Goal: Task Accomplishment & Management: Complete application form

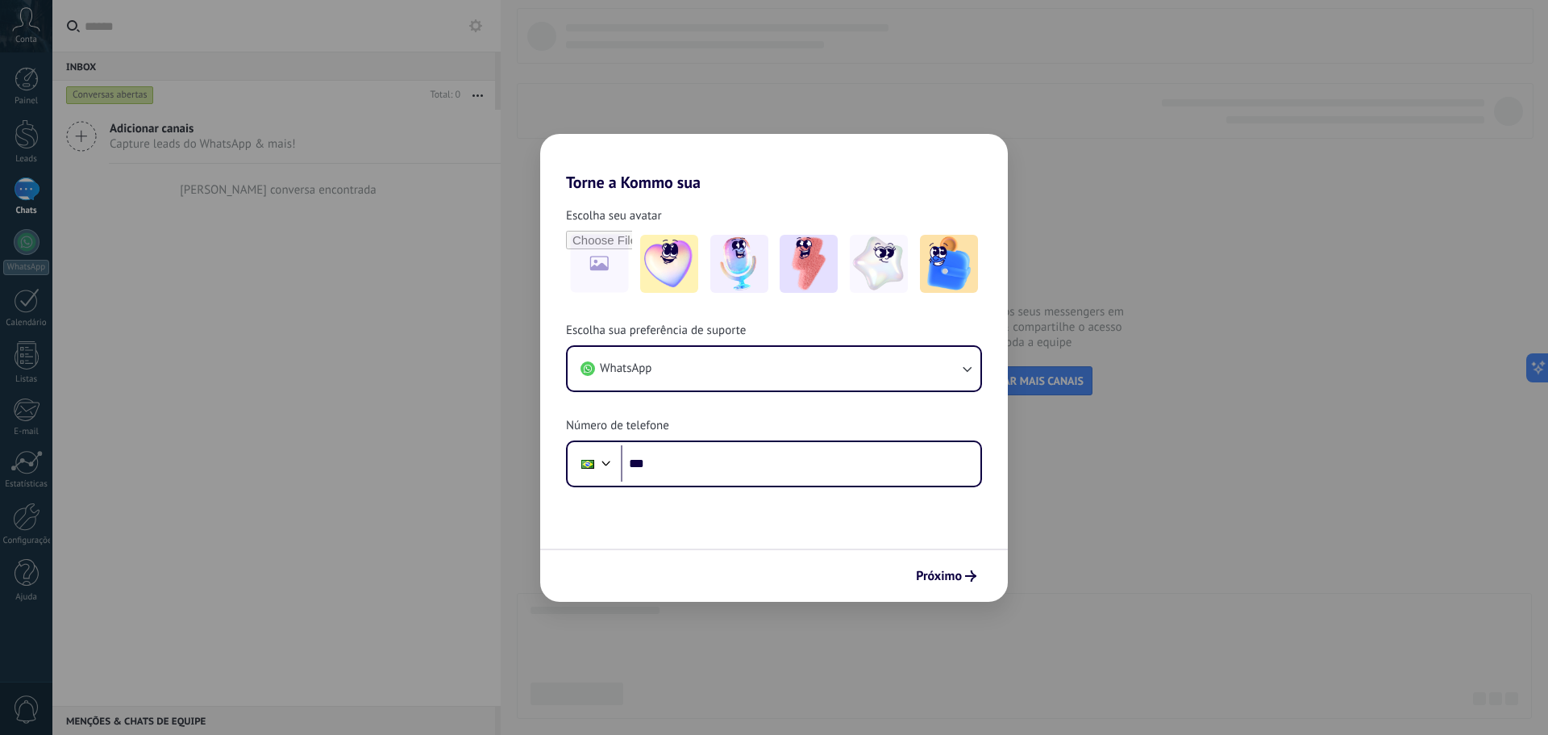
click at [819, 430] on div "Escolha sua preferência de suporte WhatsApp Número de telefone Phone ***" at bounding box center [774, 405] width 468 height 165
click at [818, 461] on input "***" at bounding box center [801, 463] width 360 height 37
click at [816, 410] on div "Escolha sua preferência de suporte WhatsApp Número de telefone Phone ***" at bounding box center [774, 405] width 468 height 165
click at [864, 471] on input "***" at bounding box center [801, 463] width 360 height 37
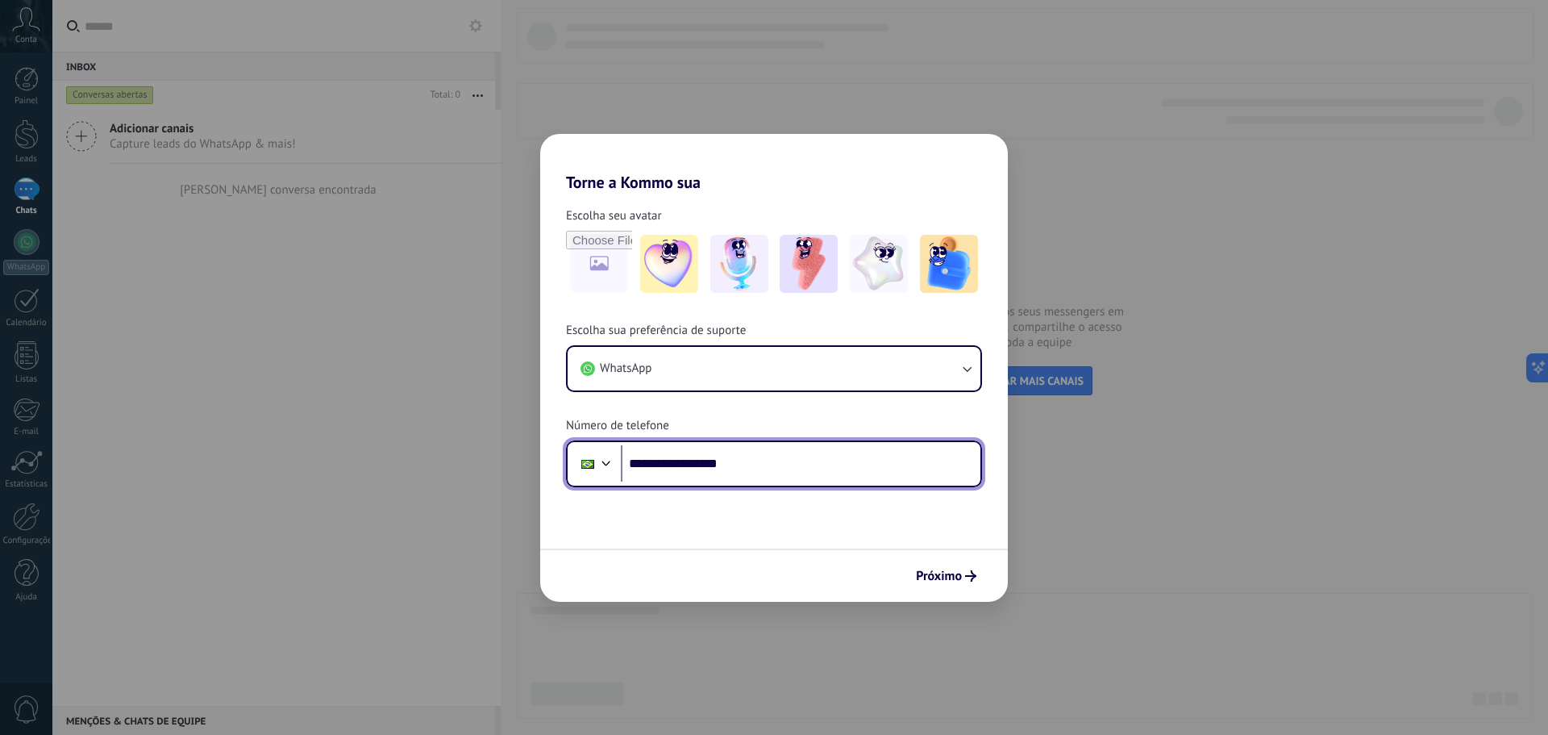
type input "**********"
click at [876, 548] on div "Próximo" at bounding box center [774, 574] width 468 height 53
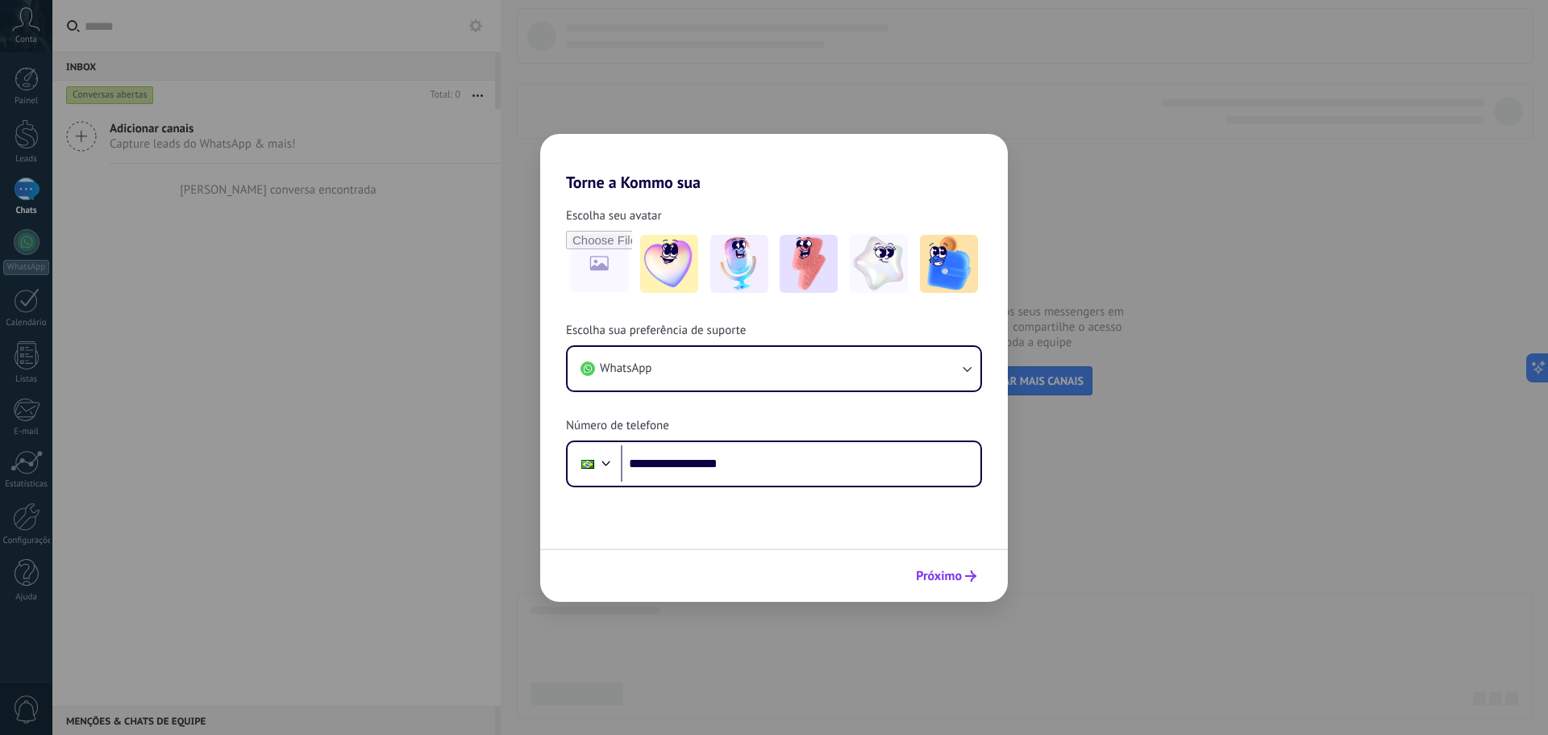
click at [936, 573] on span "Próximo" at bounding box center [939, 575] width 46 height 11
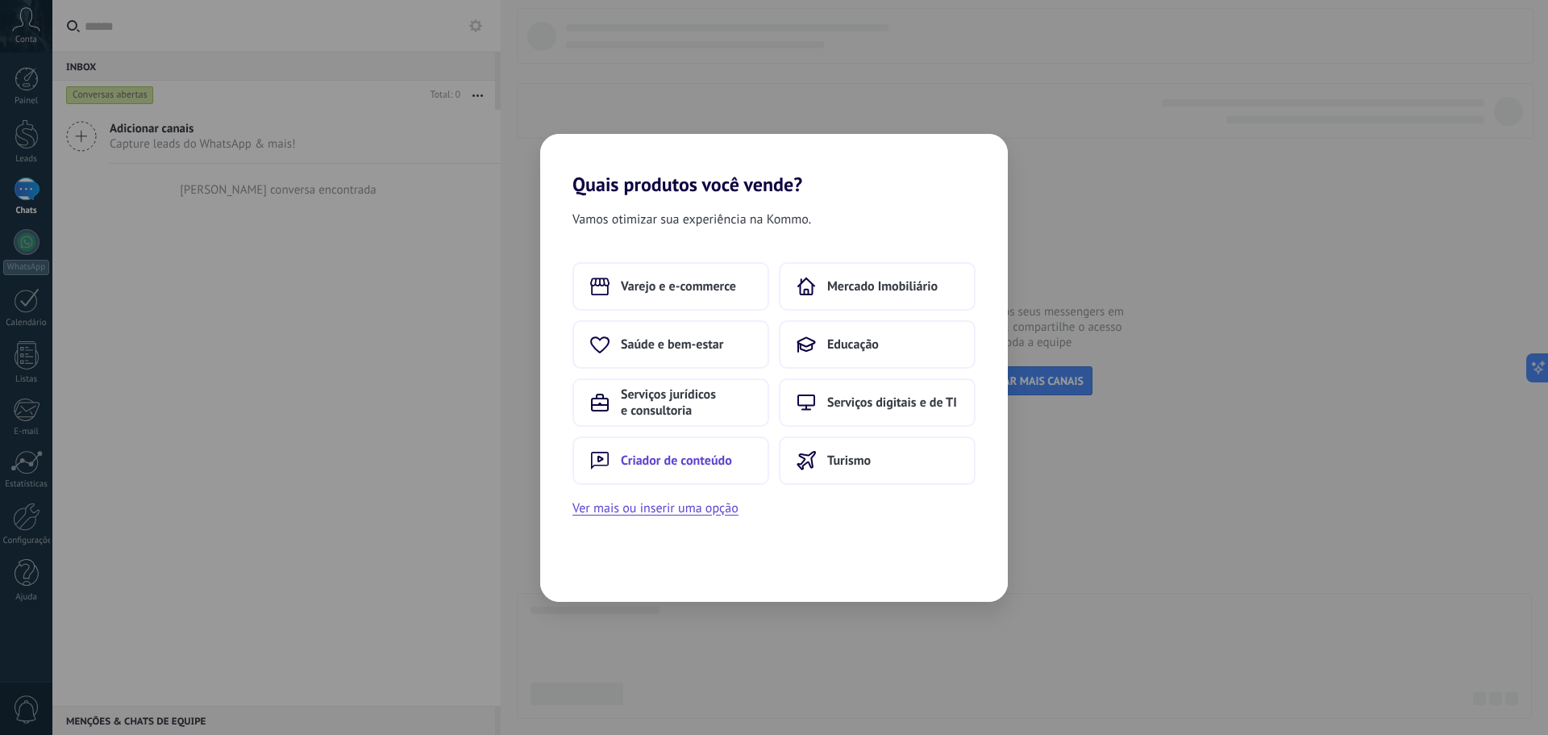
click at [666, 479] on button "Criador de conteúdo" at bounding box center [671, 460] width 197 height 48
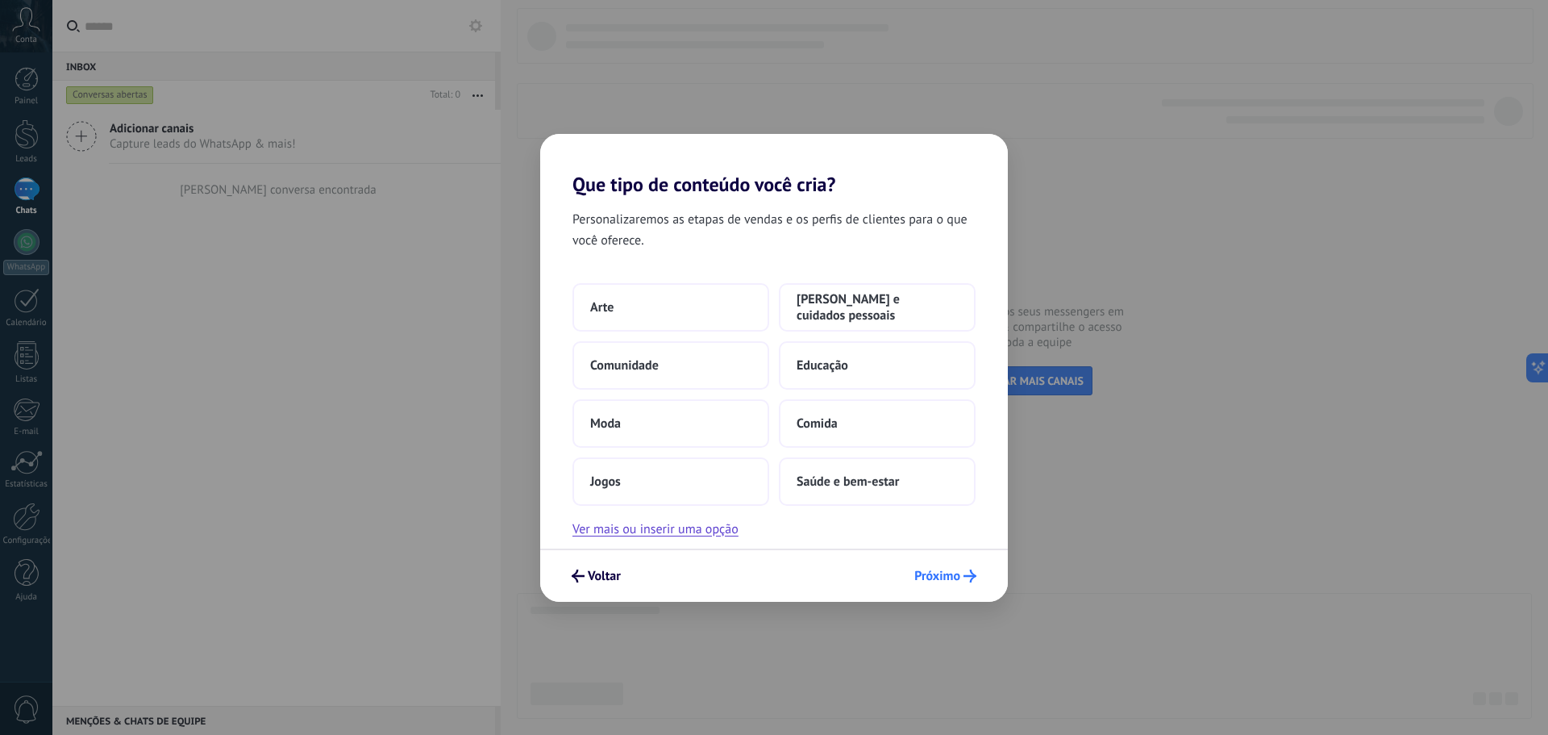
click at [957, 581] on span "Próximo" at bounding box center [938, 575] width 46 height 11
click at [951, 574] on span "Próximo" at bounding box center [938, 575] width 46 height 11
click at [588, 573] on span "Voltar" at bounding box center [604, 575] width 33 height 11
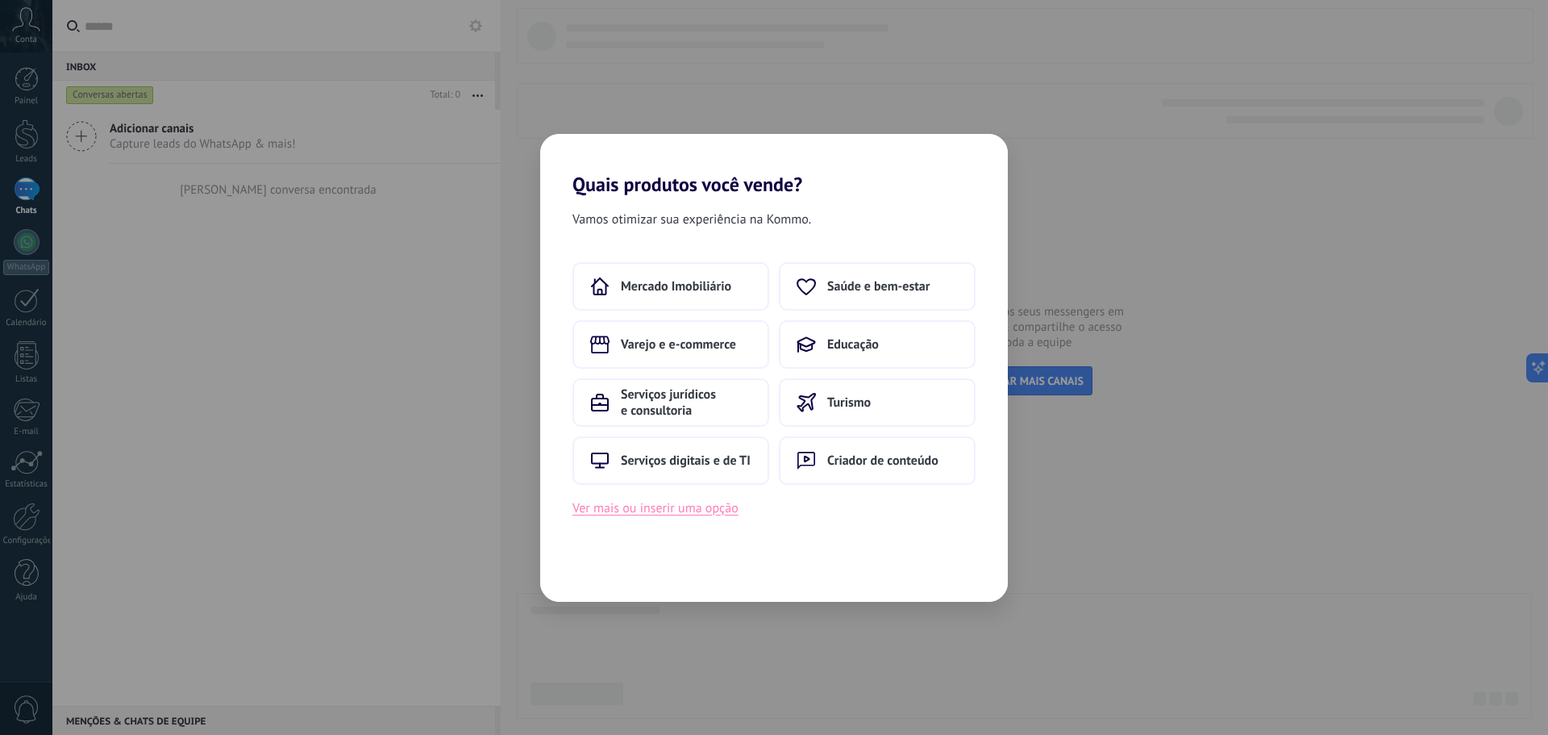
click at [671, 509] on button "Ver mais ou inserir uma opção" at bounding box center [656, 508] width 166 height 21
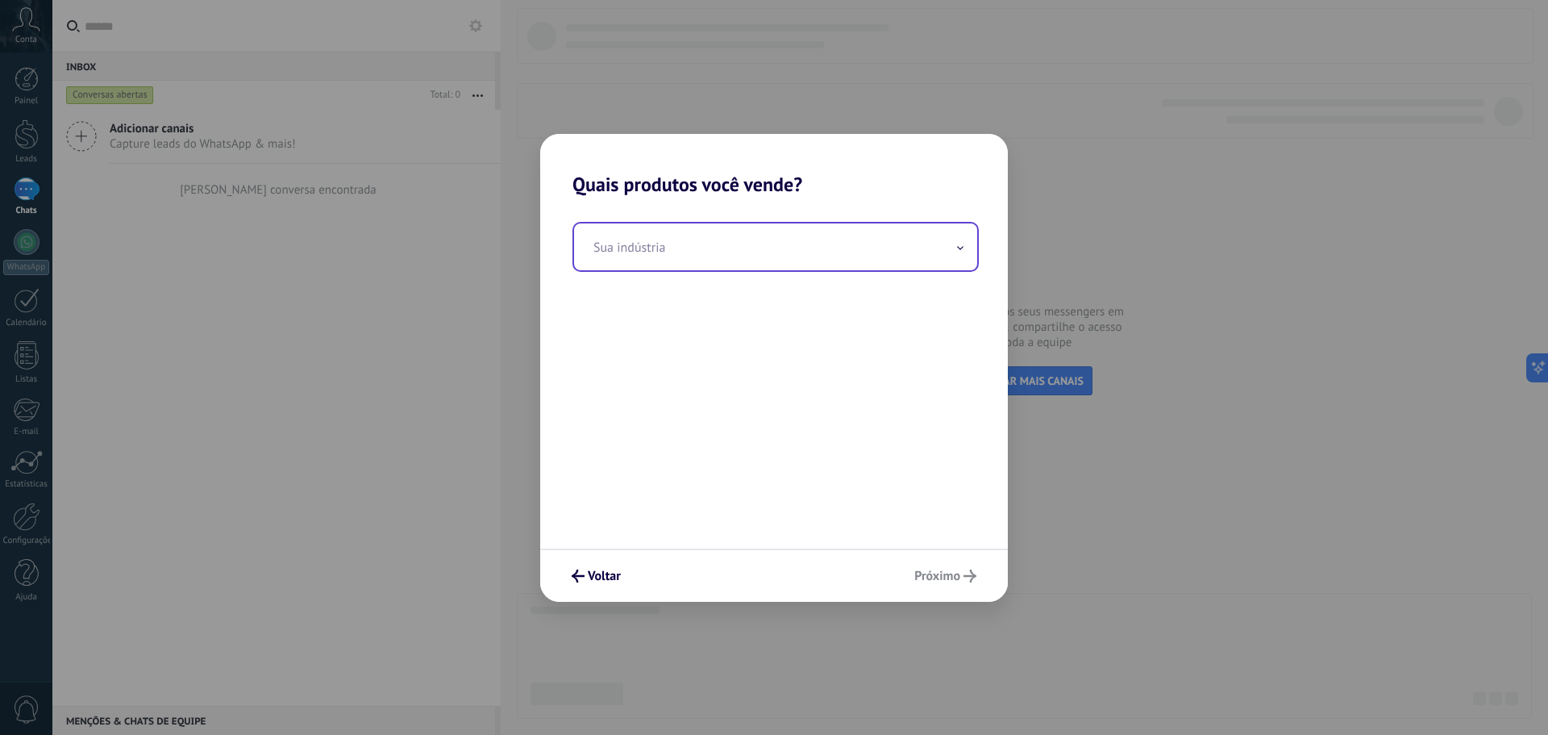
click at [770, 224] on input "text" at bounding box center [775, 246] width 403 height 47
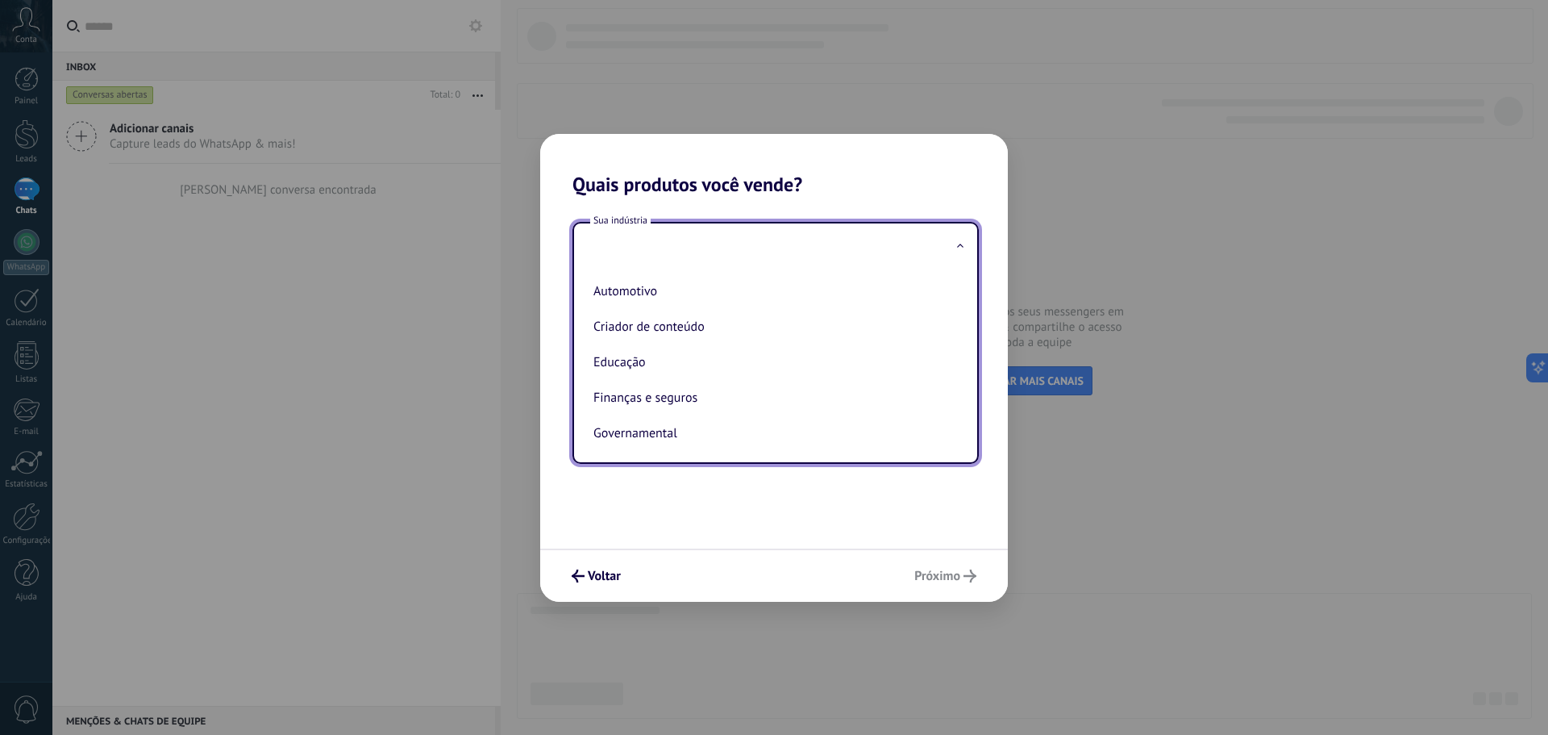
click at [774, 255] on input "text" at bounding box center [775, 246] width 403 height 47
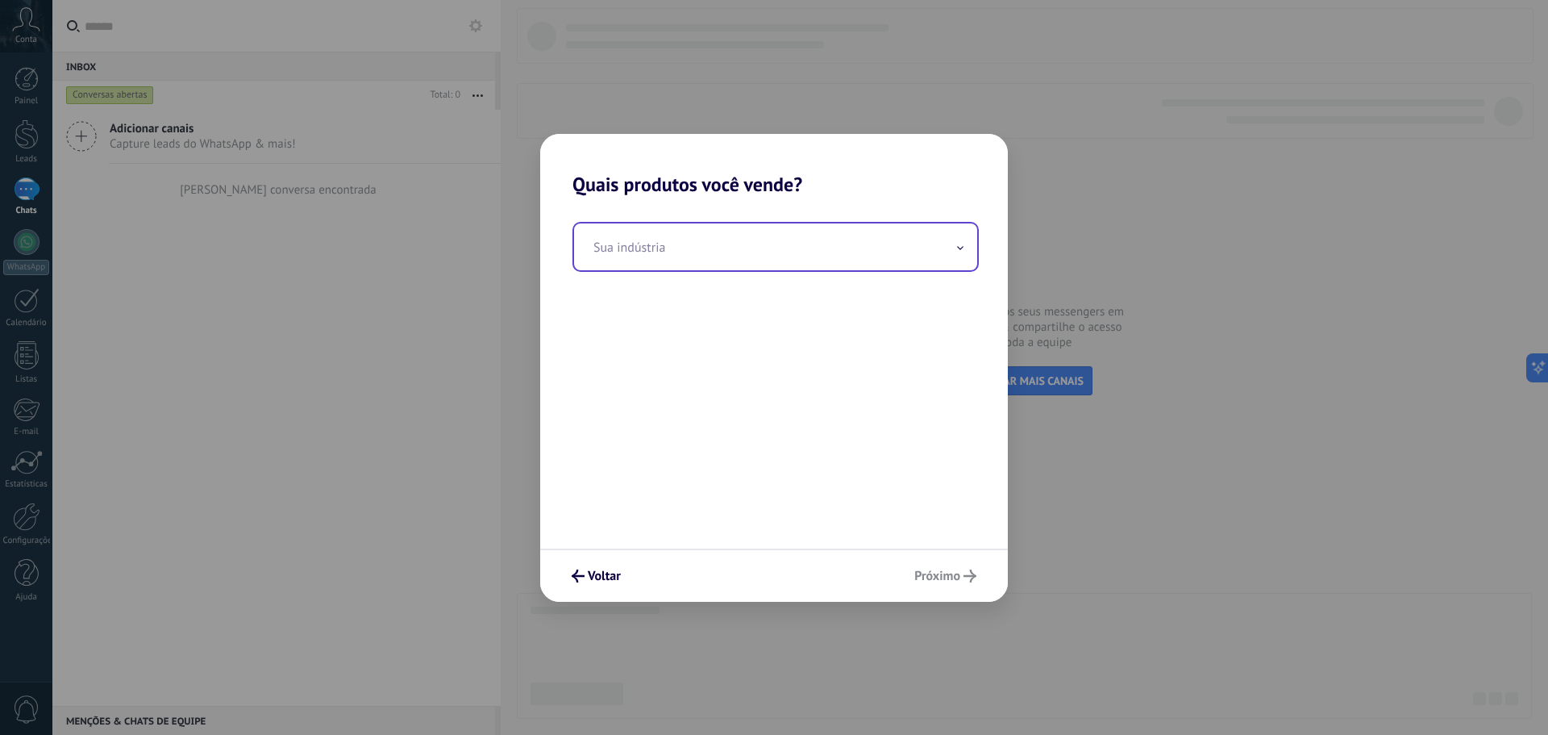
click at [777, 252] on input "text" at bounding box center [775, 246] width 403 height 47
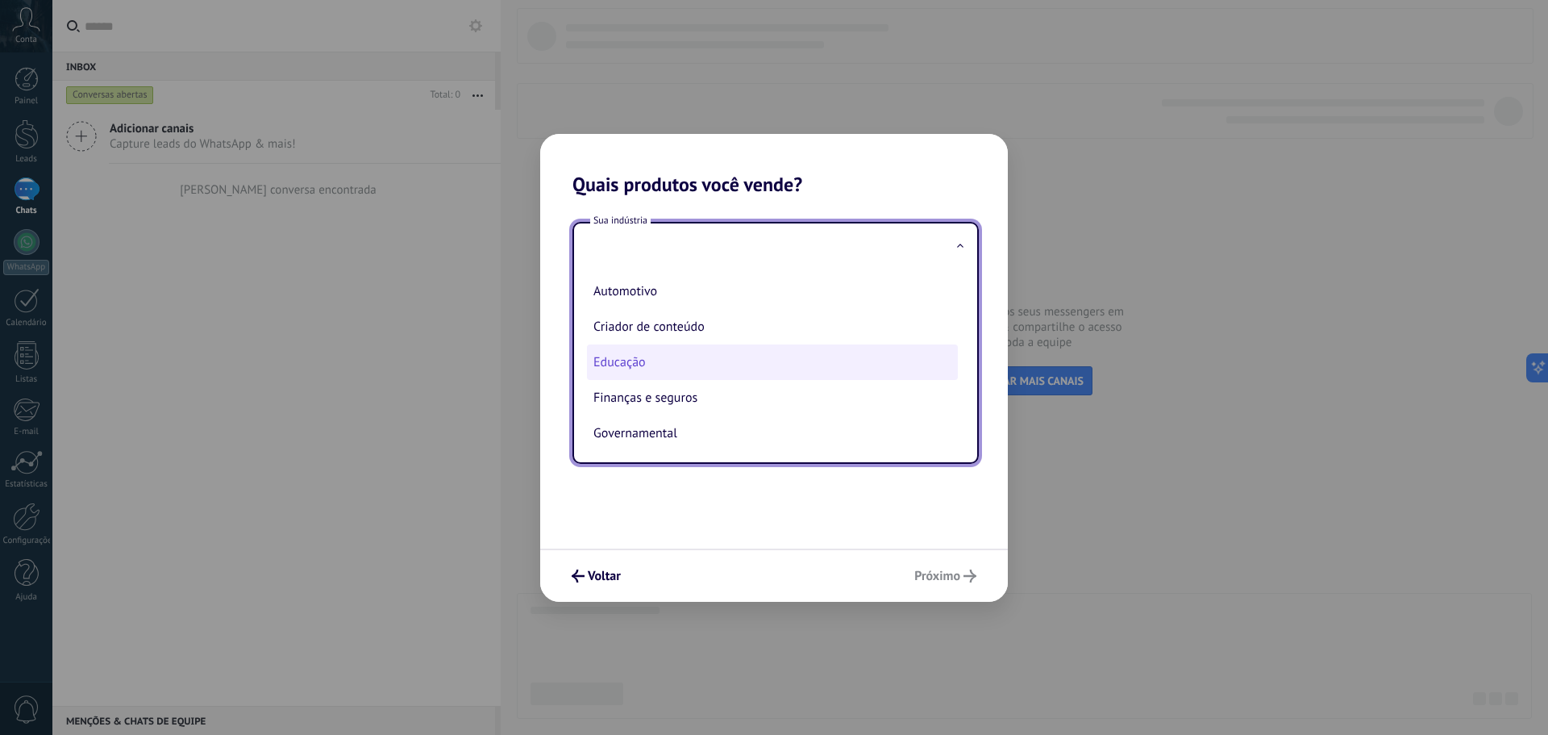
click at [701, 365] on li "Educação" at bounding box center [772, 361] width 371 height 35
type input "********"
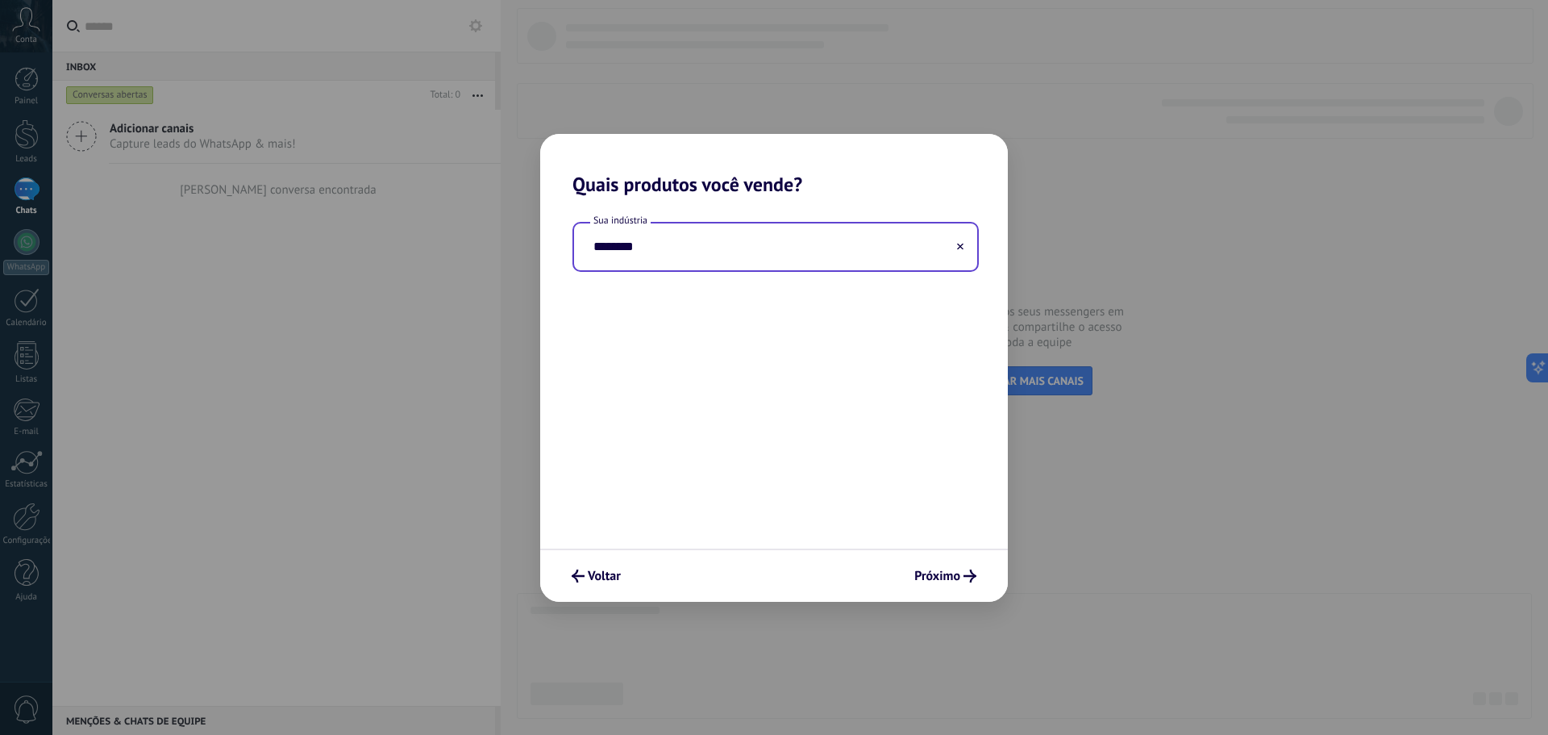
click at [702, 367] on div "Sua indústria ********" at bounding box center [774, 372] width 468 height 352
click at [935, 567] on button "Próximo" at bounding box center [945, 575] width 77 height 27
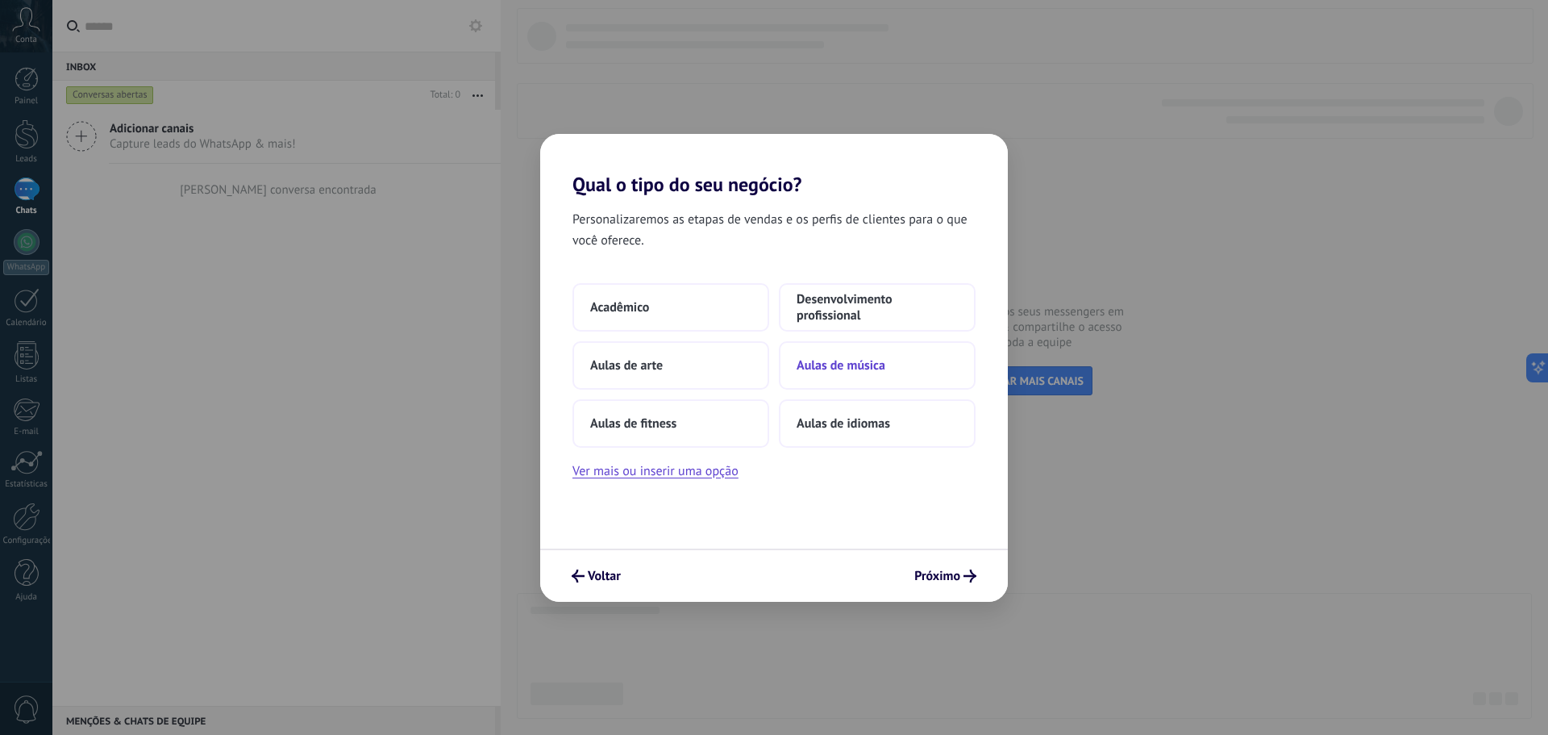
click at [891, 362] on button "Aulas de música" at bounding box center [877, 365] width 197 height 48
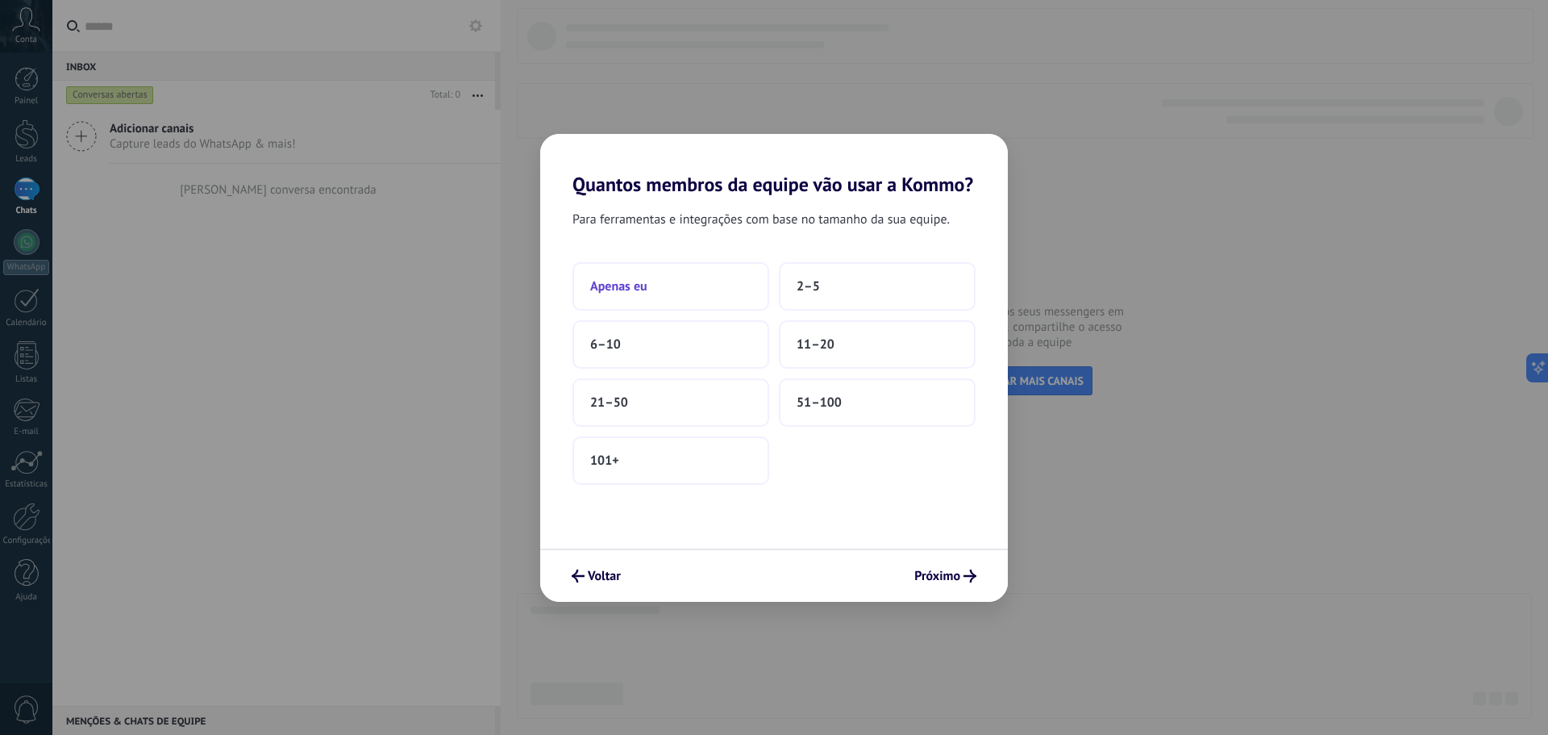
click at [682, 286] on button "Apenas eu" at bounding box center [671, 286] width 197 height 48
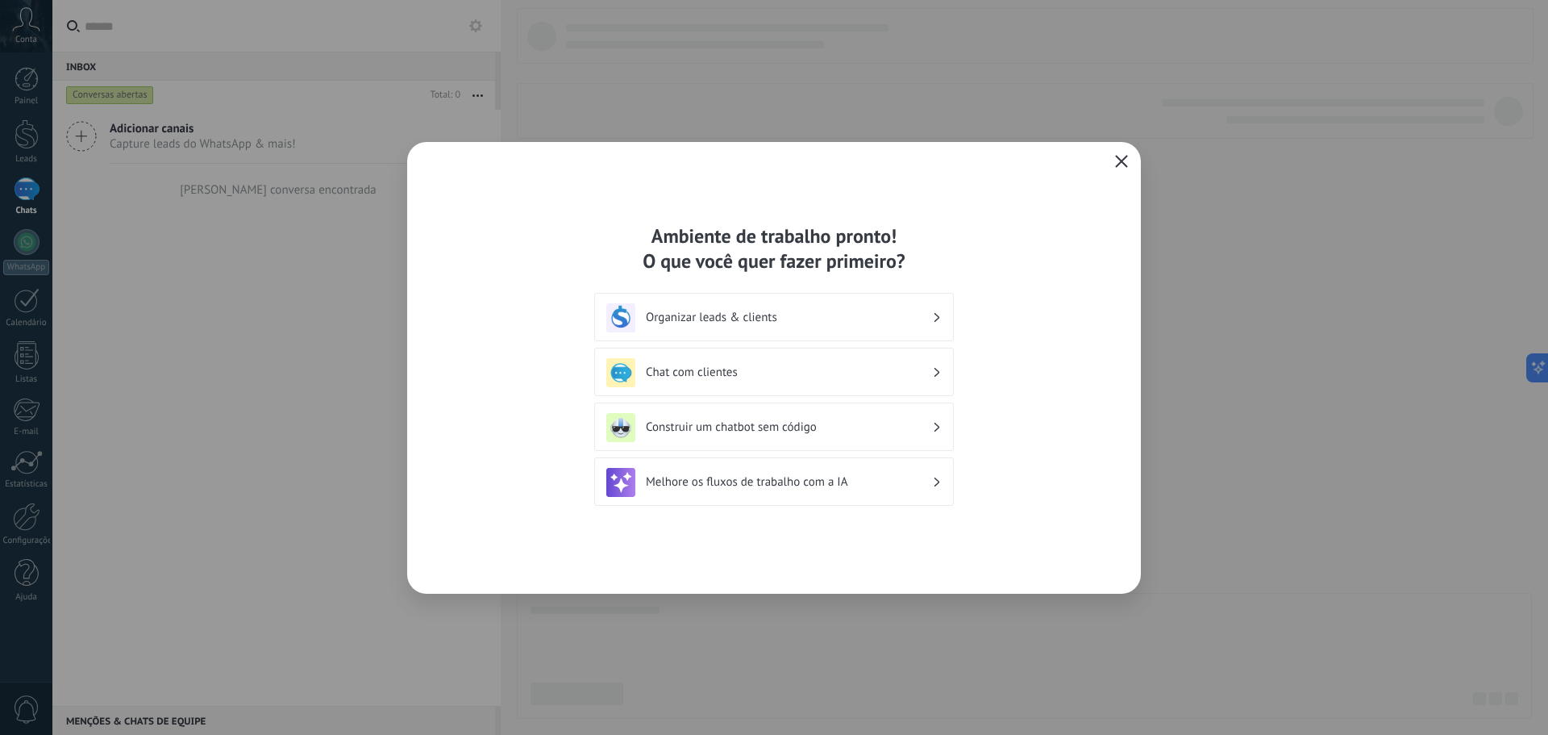
click at [1119, 169] on span "button" at bounding box center [1121, 162] width 13 height 15
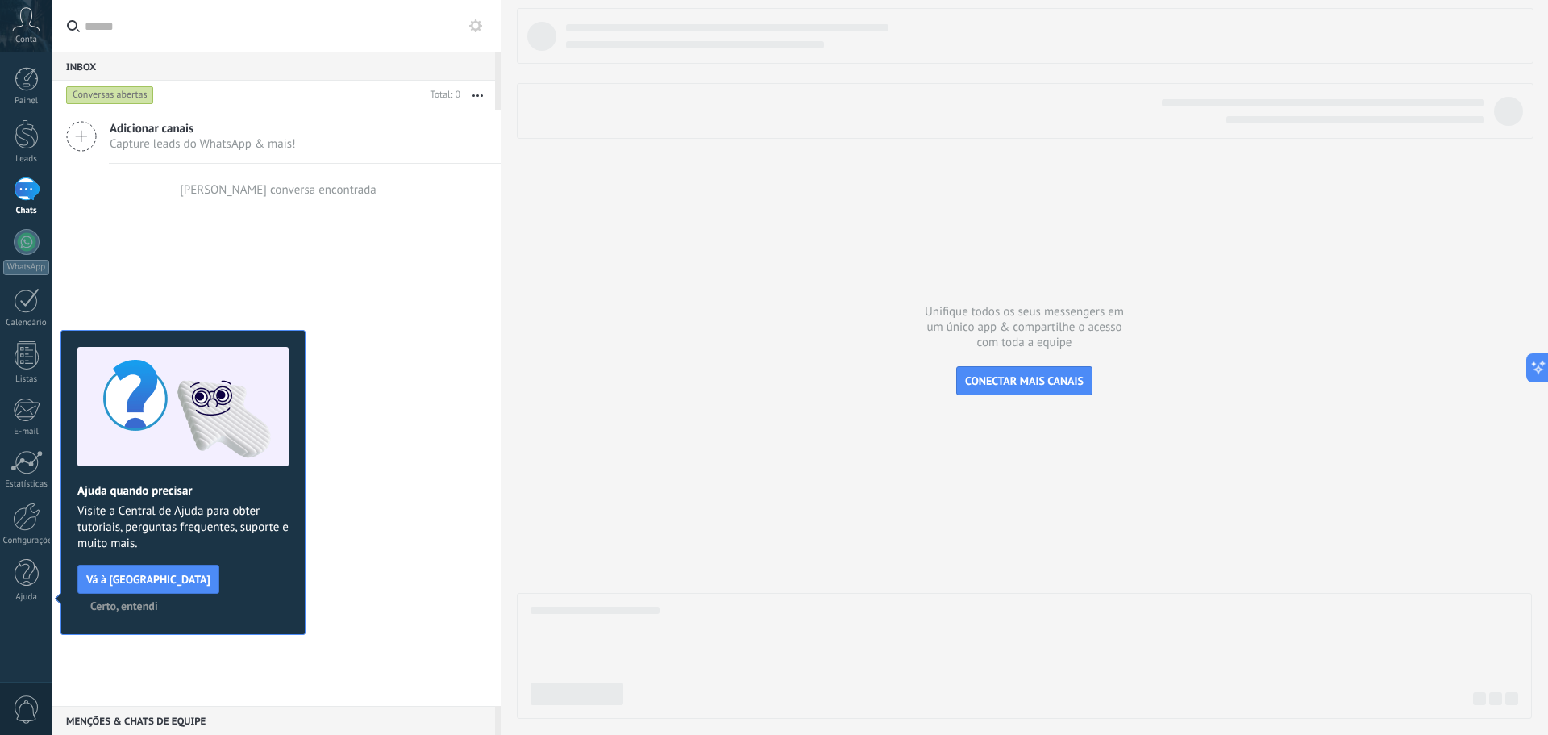
click at [464, 522] on div "Adicionar canais Capture leads do WhatsApp & mais! Nenhuma conversa encontrada" at bounding box center [276, 408] width 448 height 596
click at [165, 594] on button "Certo, entendi" at bounding box center [124, 606] width 82 height 24
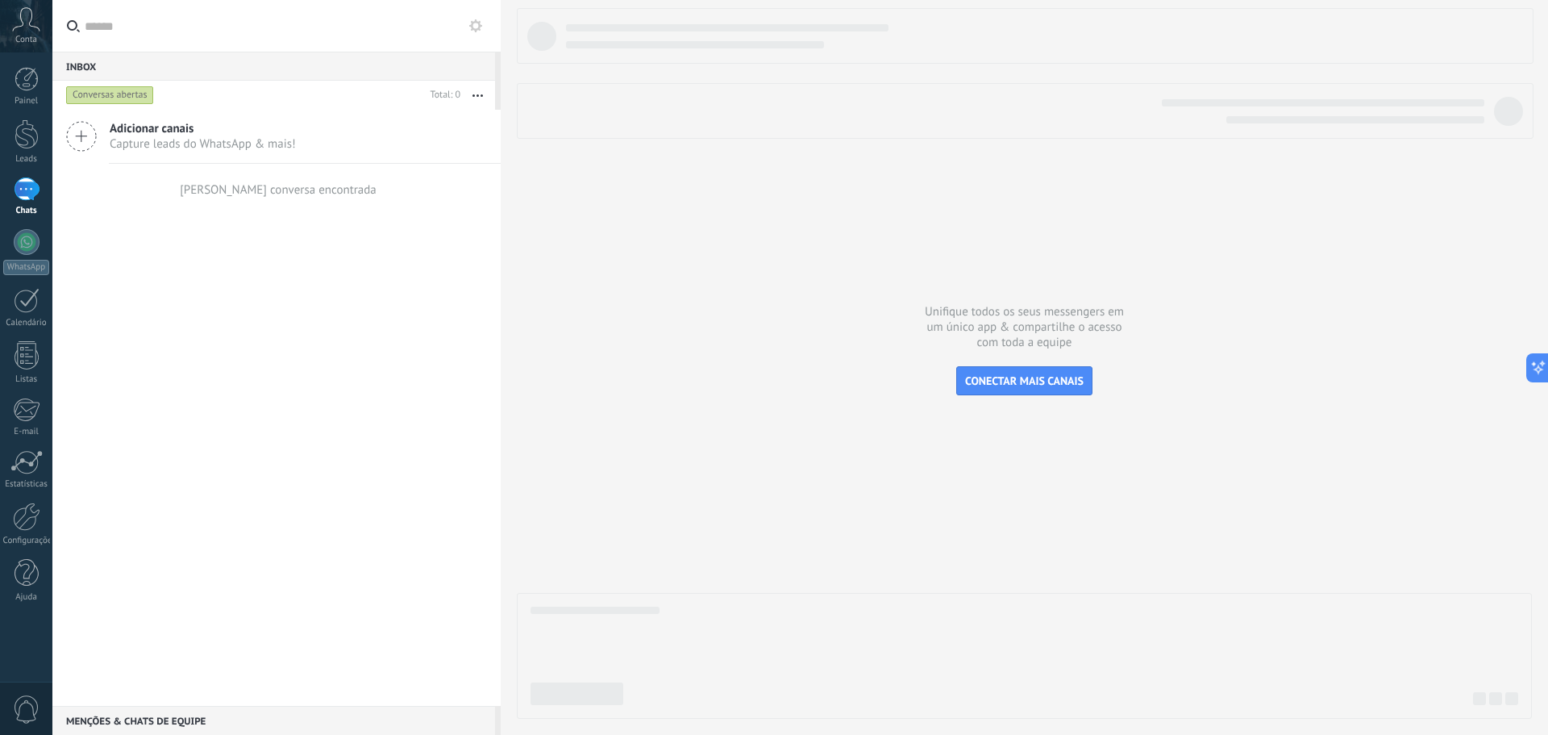
click at [306, 539] on div "Adicionar canais Capture leads do WhatsApp & mais! Nenhuma conversa encontrada" at bounding box center [276, 408] width 448 height 596
click at [27, 242] on div at bounding box center [27, 242] width 26 height 26
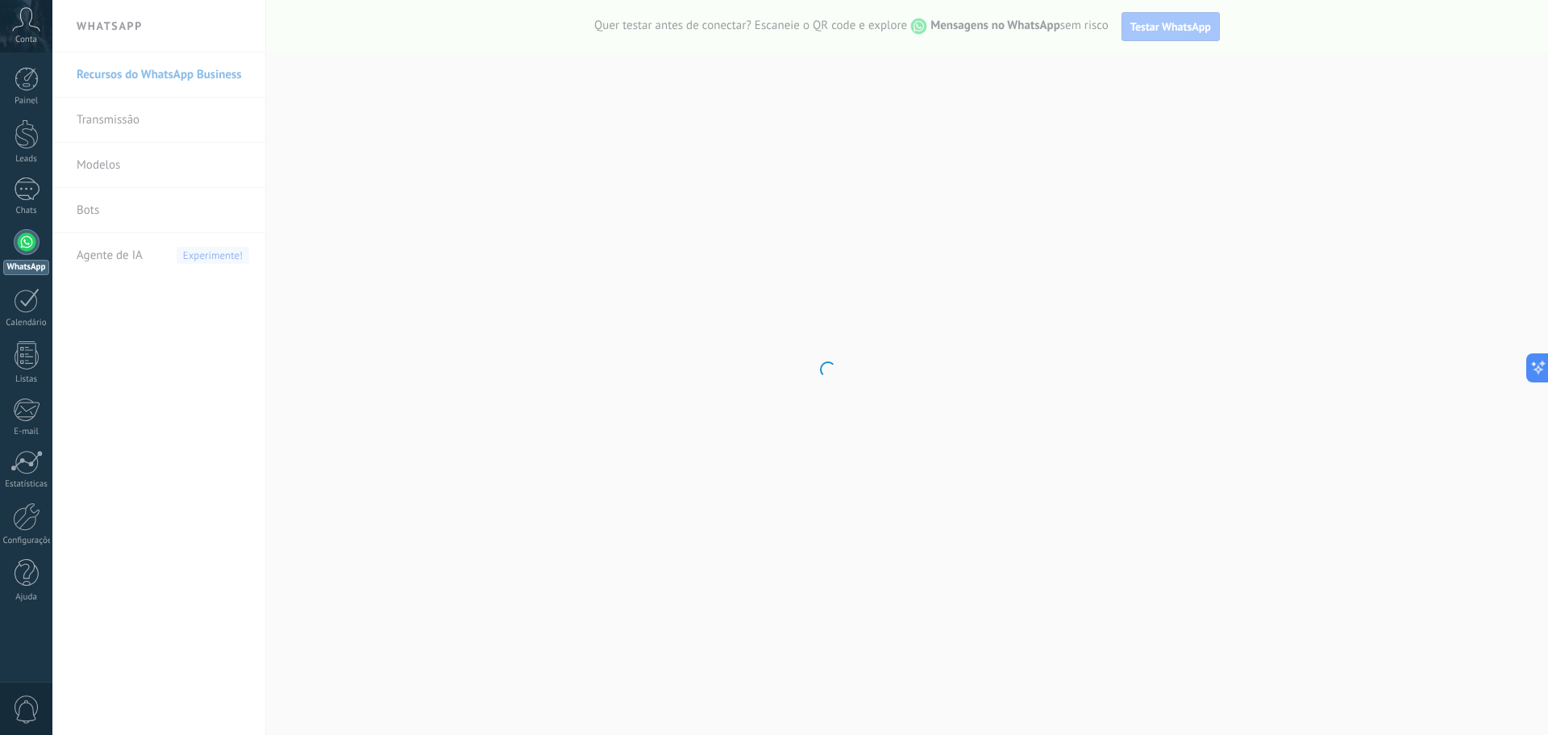
click at [1354, 279] on body ".abccls-1,.abccls-2{fill-rule:evenodd}.abccls-2{fill:#fff} .abfcls-1{fill:none}…" at bounding box center [774, 367] width 1548 height 735
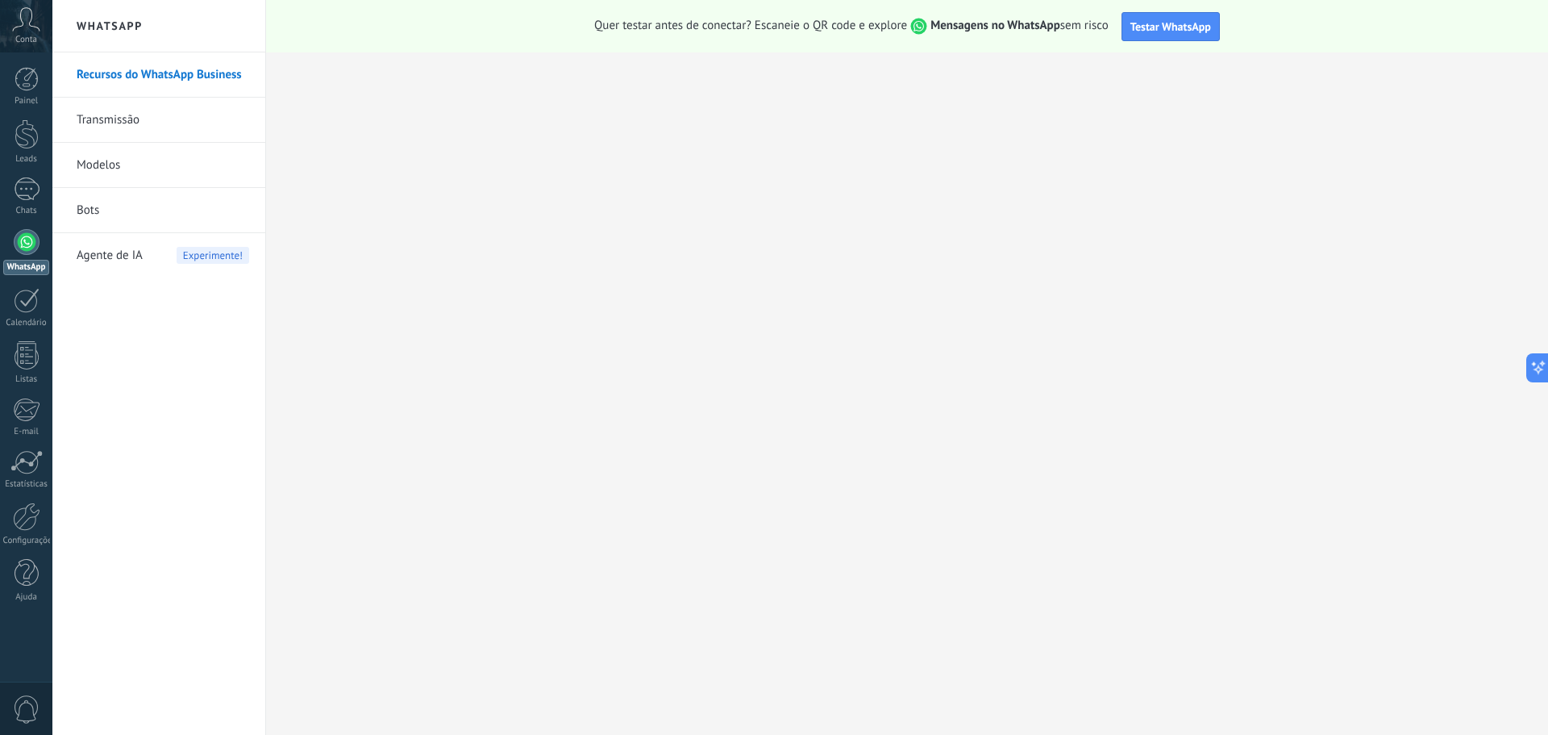
click at [154, 122] on link "Transmissão" at bounding box center [163, 120] width 173 height 45
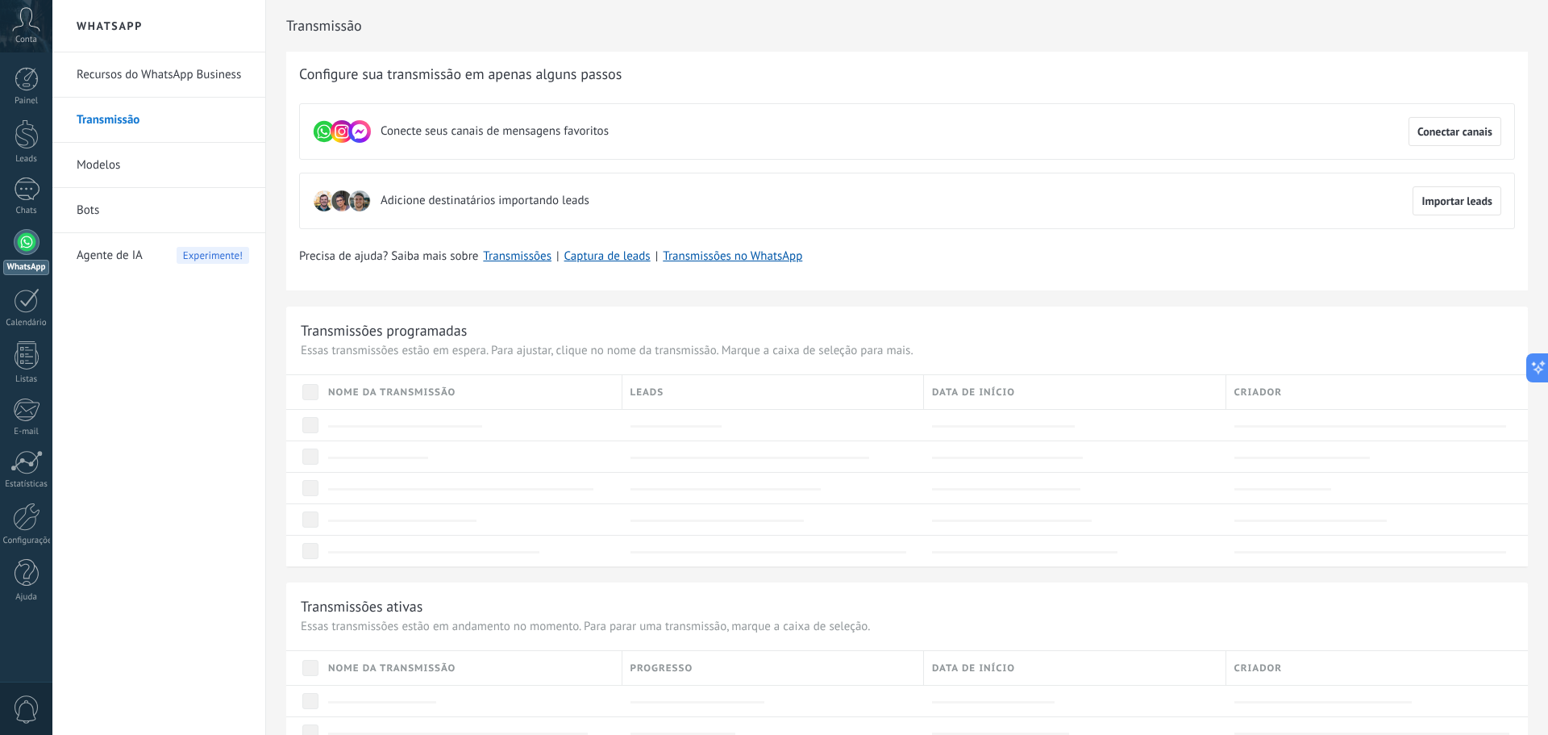
click at [164, 77] on link "Recursos do WhatsApp Business" at bounding box center [163, 74] width 173 height 45
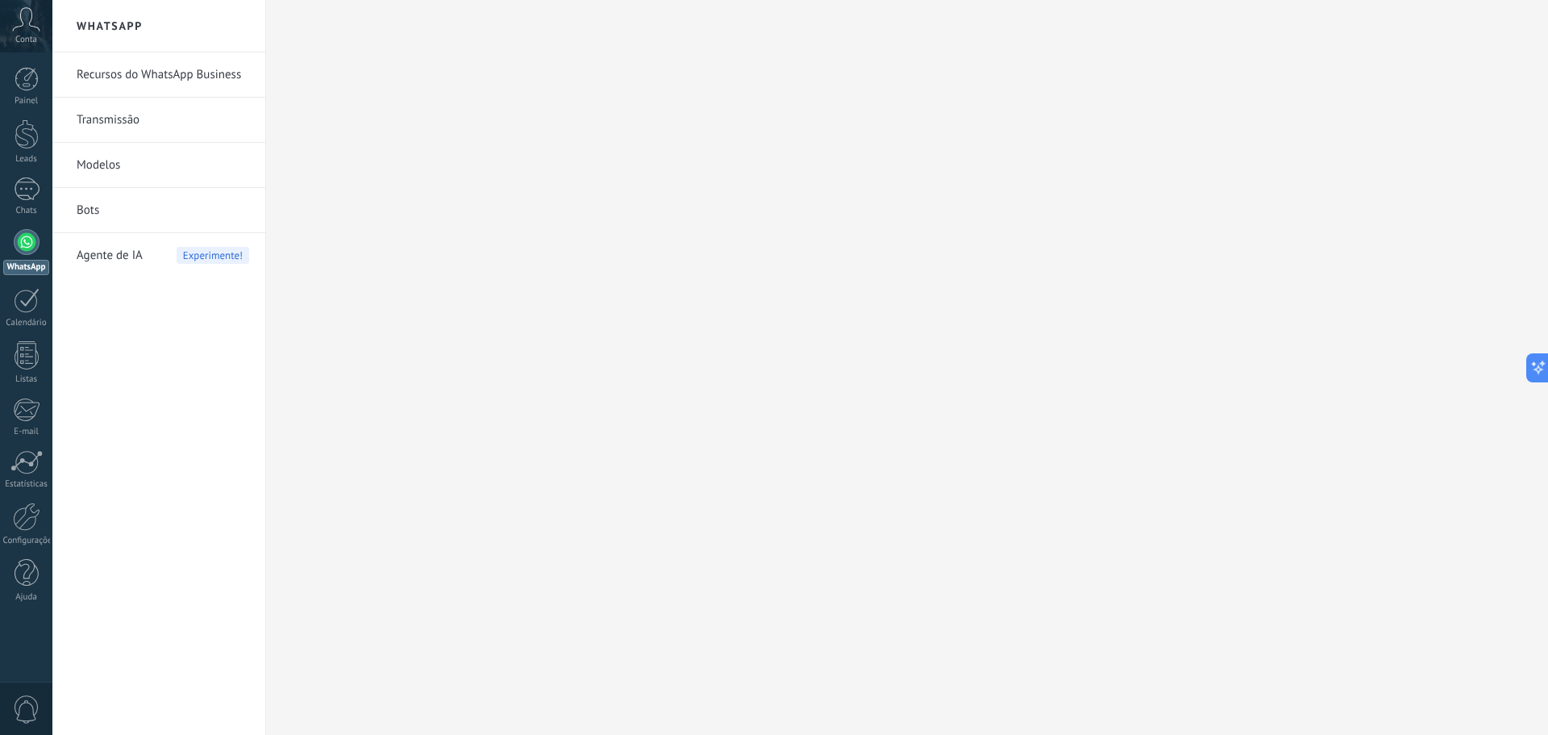
click at [29, 246] on div at bounding box center [27, 242] width 26 height 26
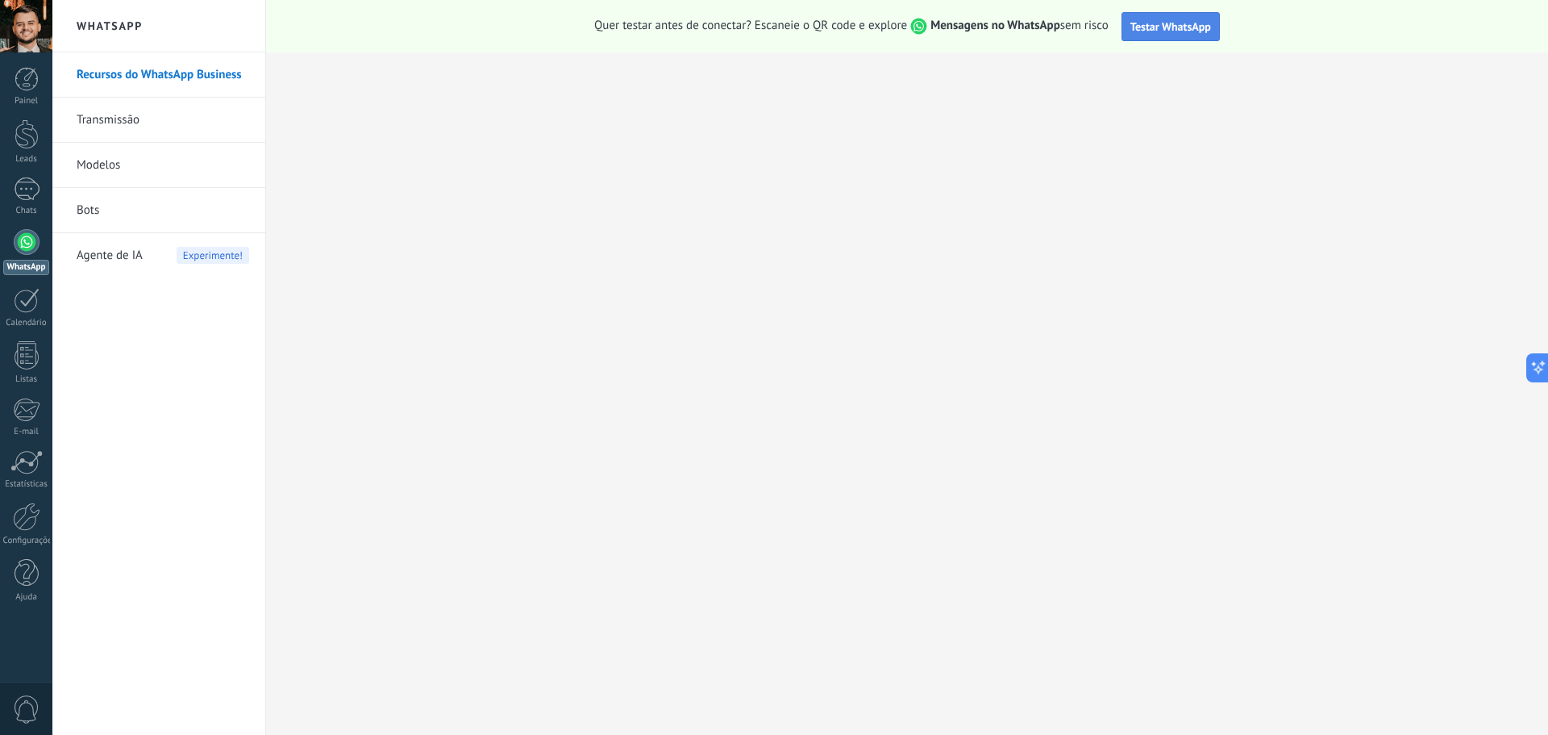
click at [1181, 24] on span "Testar WhatsApp" at bounding box center [1171, 26] width 81 height 15
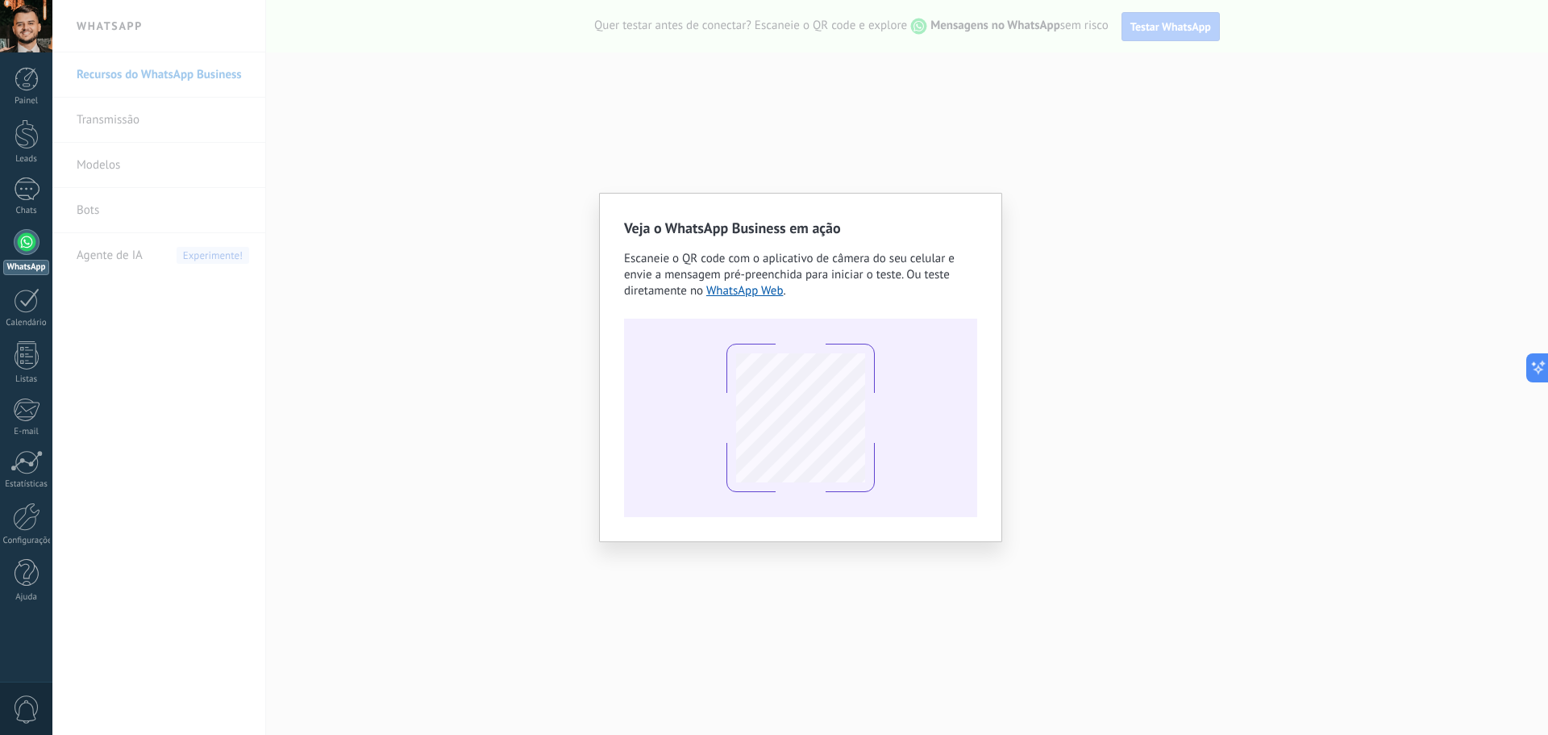
click at [1031, 174] on div "Veja o WhatsApp Business em ação Escaneie o QR code com o aplicativo de câmera …" at bounding box center [800, 367] width 1496 height 735
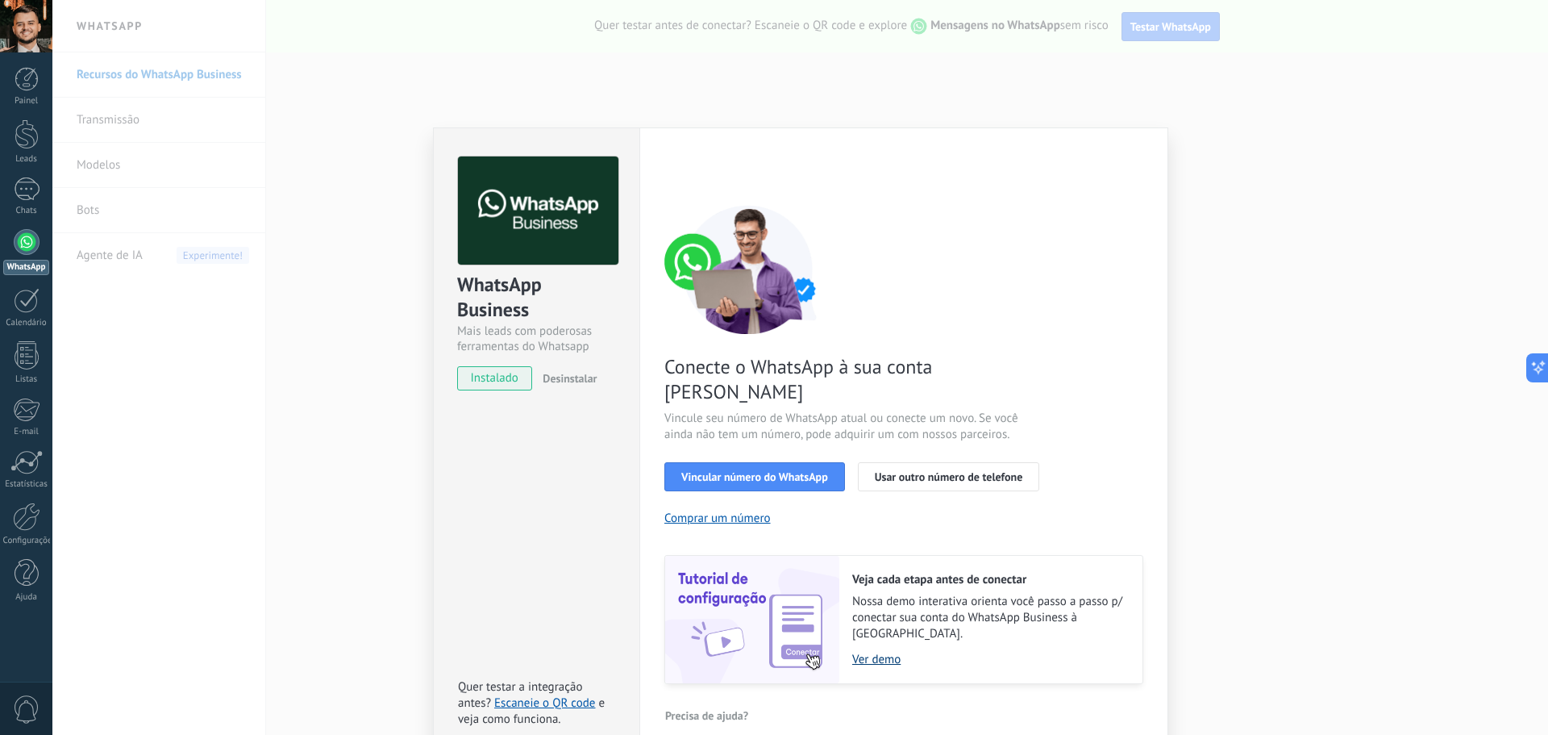
click at [886, 652] on link "Ver demo" at bounding box center [989, 659] width 274 height 15
click at [795, 471] on span "Vincular número do WhatsApp" at bounding box center [754, 476] width 147 height 11
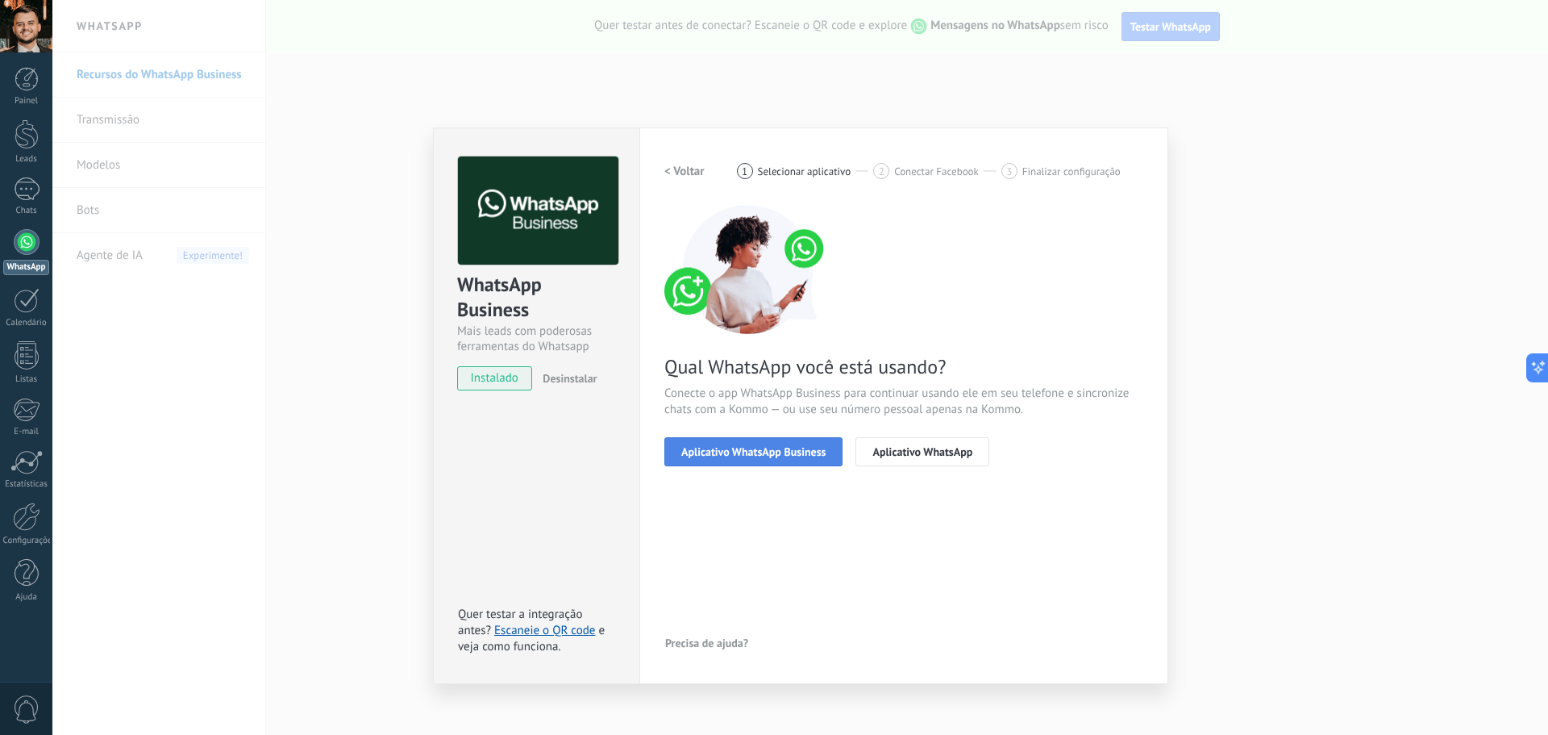
click at [771, 454] on span "Aplicativo WhatsApp Business" at bounding box center [753, 451] width 144 height 11
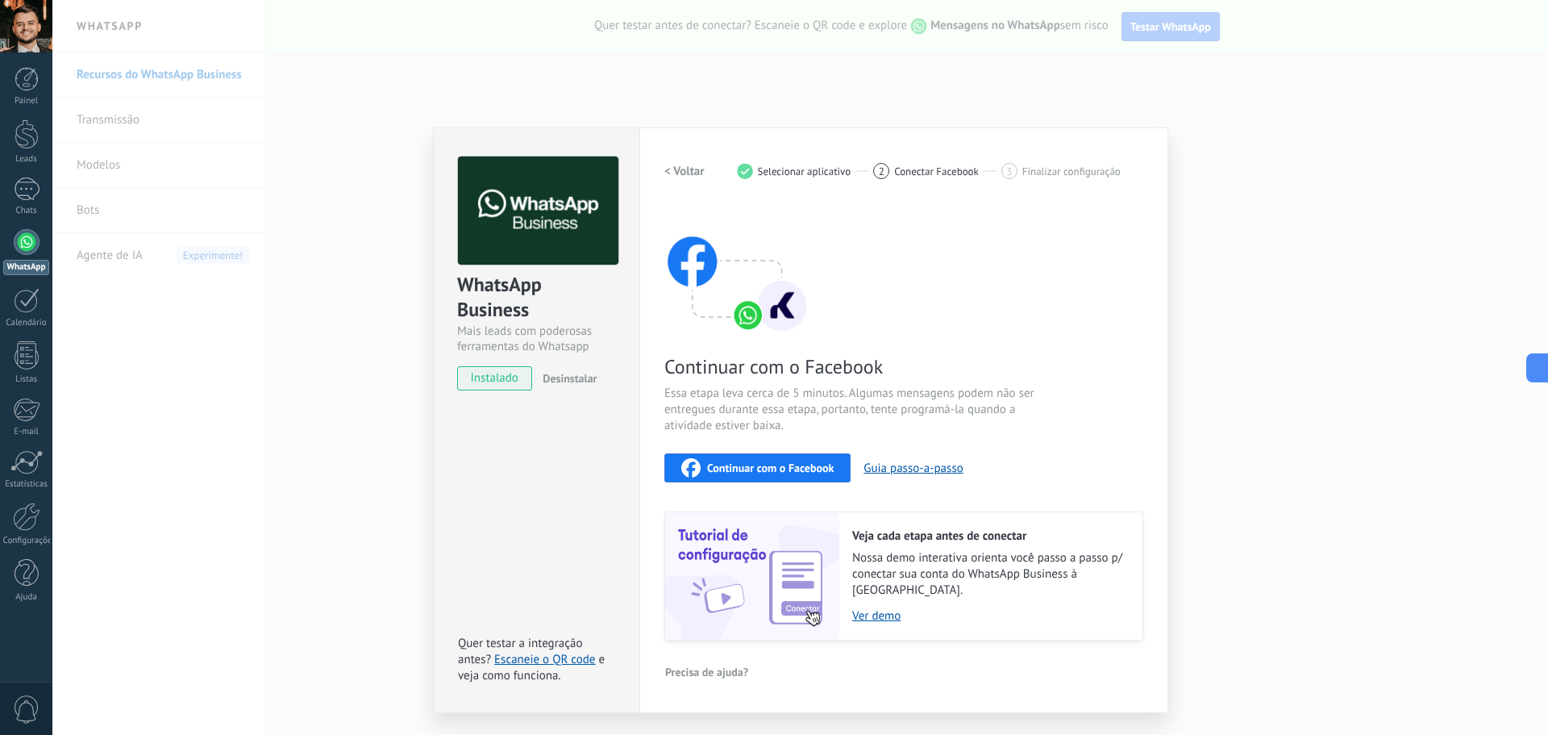
click at [1350, 165] on div "WhatsApp Business Mais leads com poderosas ferramentas do Whatsapp instalado De…" at bounding box center [800, 367] width 1496 height 735
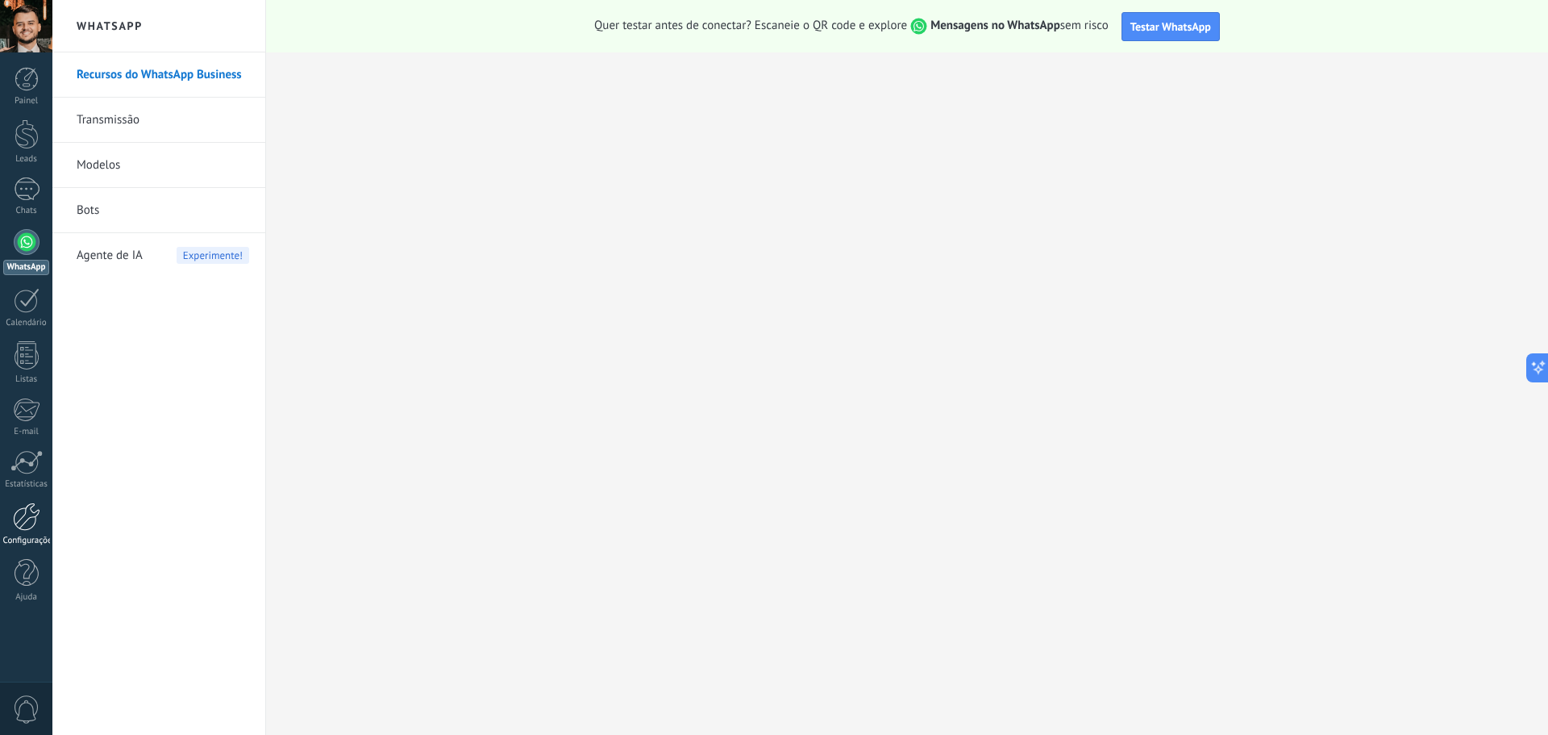
click at [22, 531] on link "Configurações" at bounding box center [26, 524] width 52 height 44
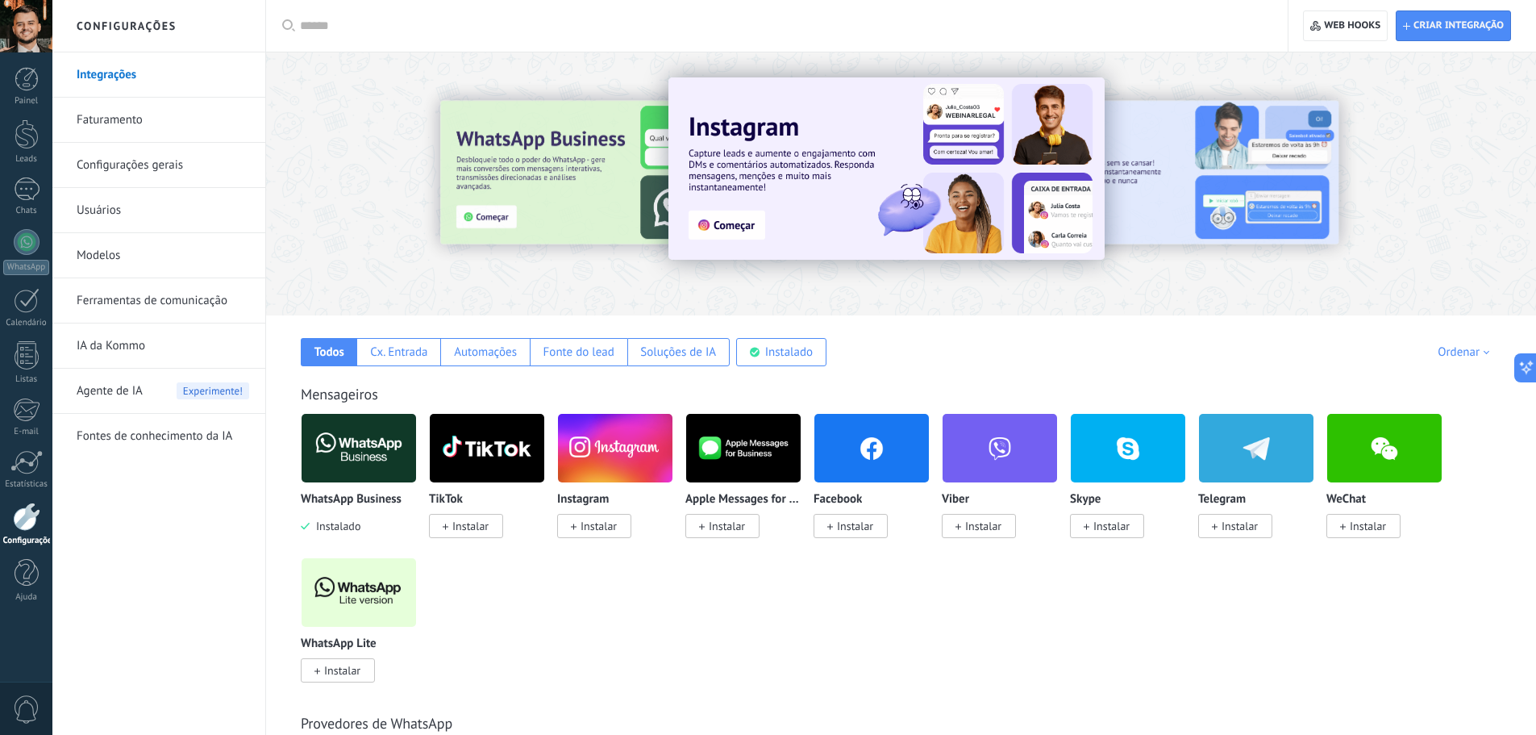
click at [342, 452] on img at bounding box center [359, 448] width 115 height 78
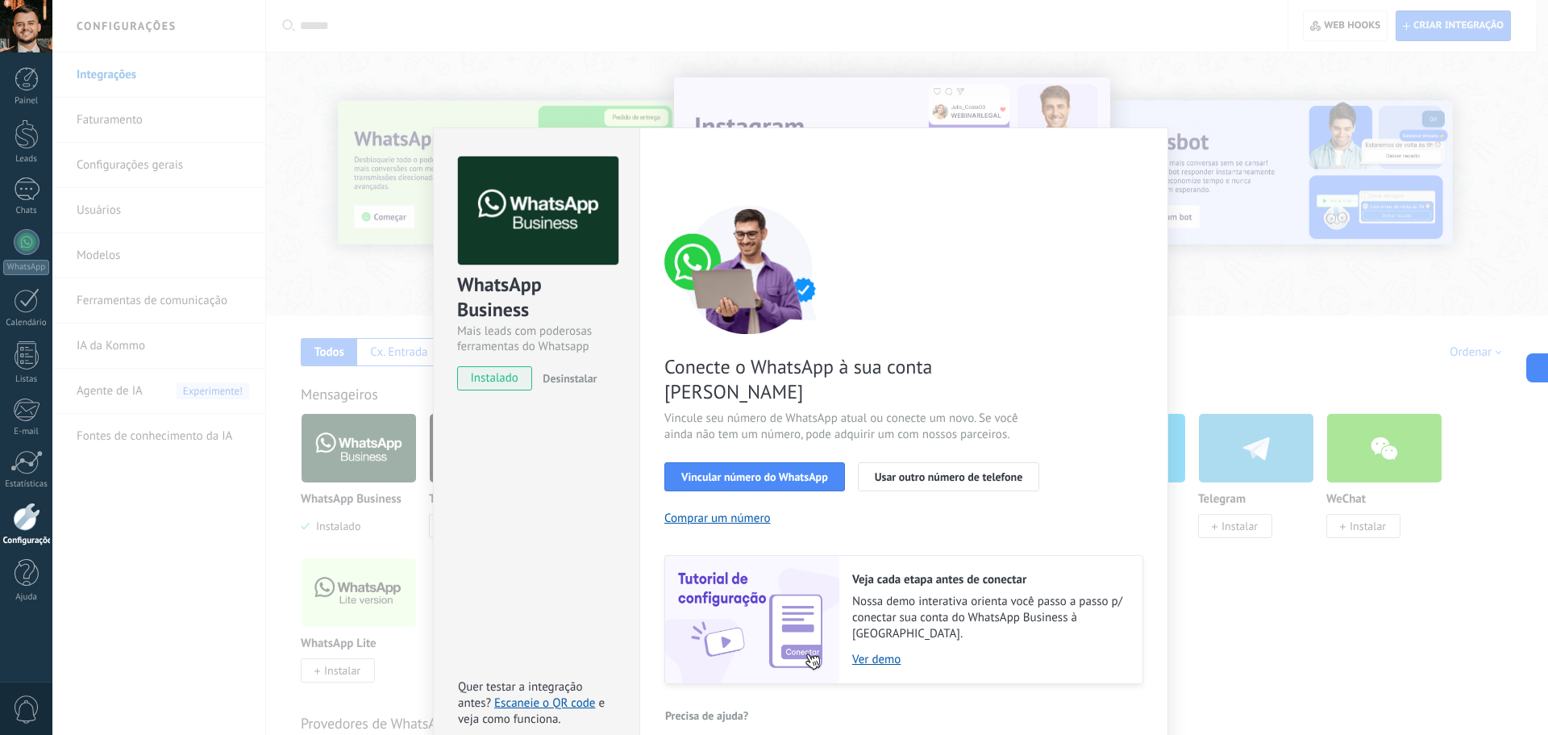
click at [1291, 103] on div "WhatsApp Business Mais leads com poderosas ferramentas do Whatsapp instalado De…" at bounding box center [800, 367] width 1496 height 735
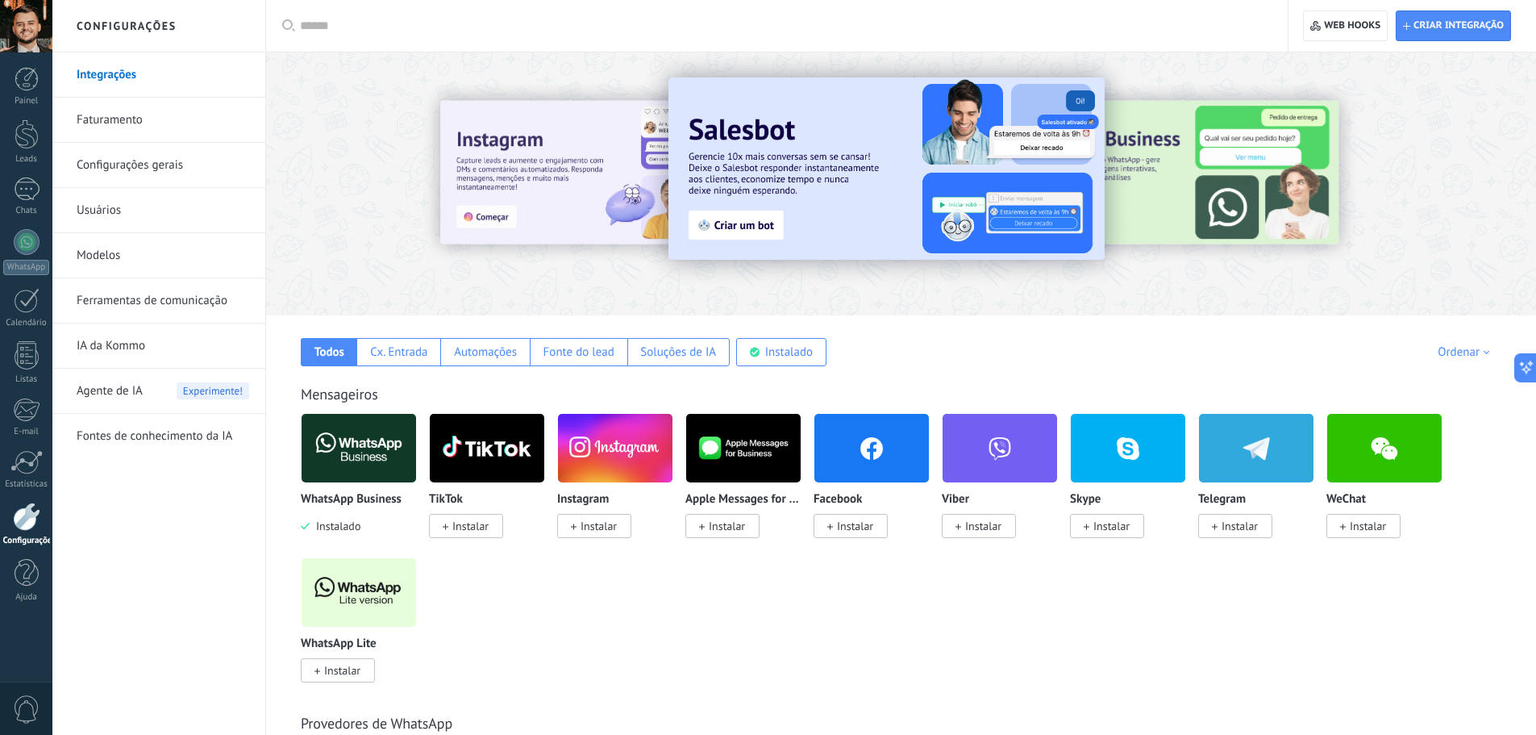
click at [386, 459] on img at bounding box center [359, 448] width 115 height 78
click at [332, 466] on img at bounding box center [359, 448] width 115 height 78
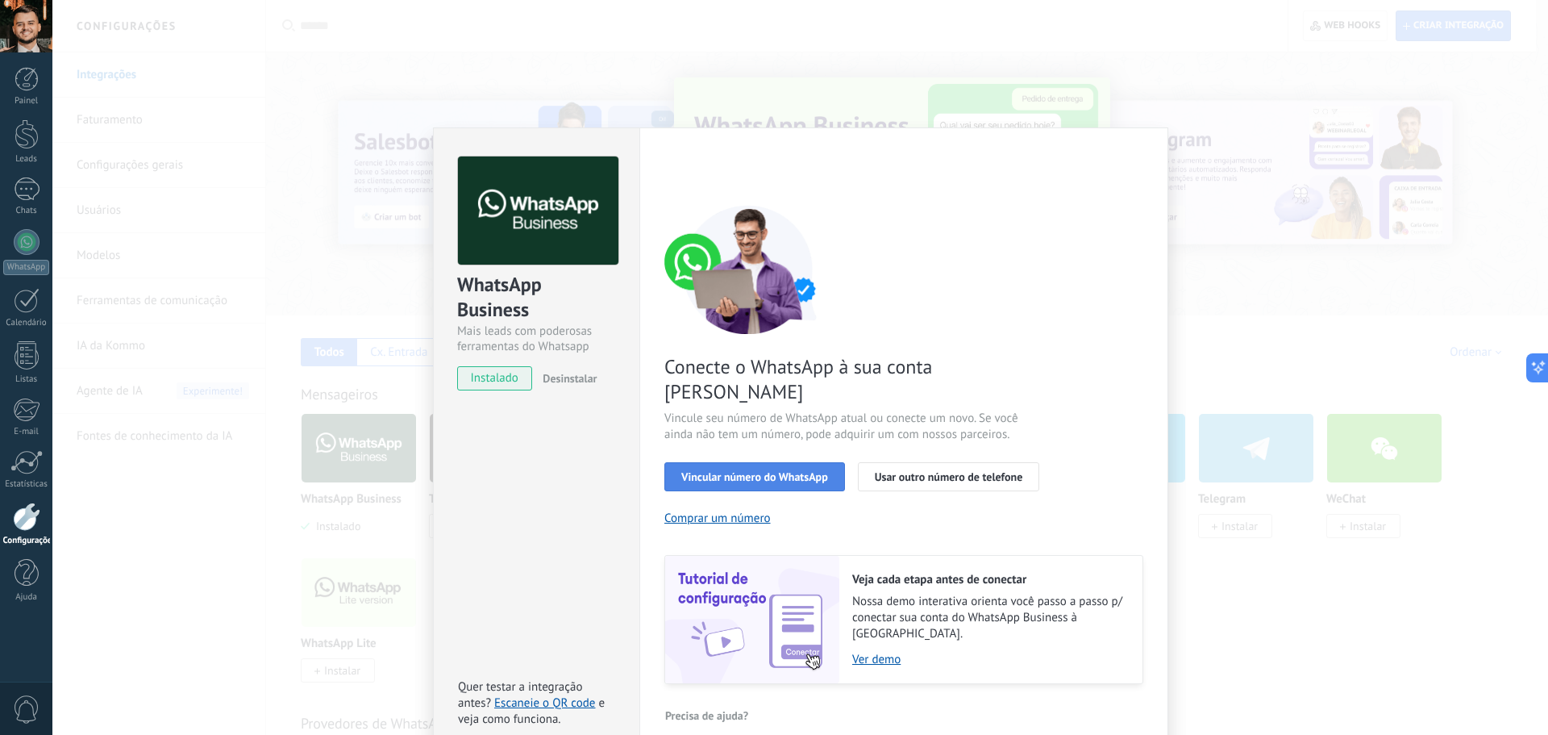
click at [738, 471] on span "Vincular número do WhatsApp" at bounding box center [754, 476] width 147 height 11
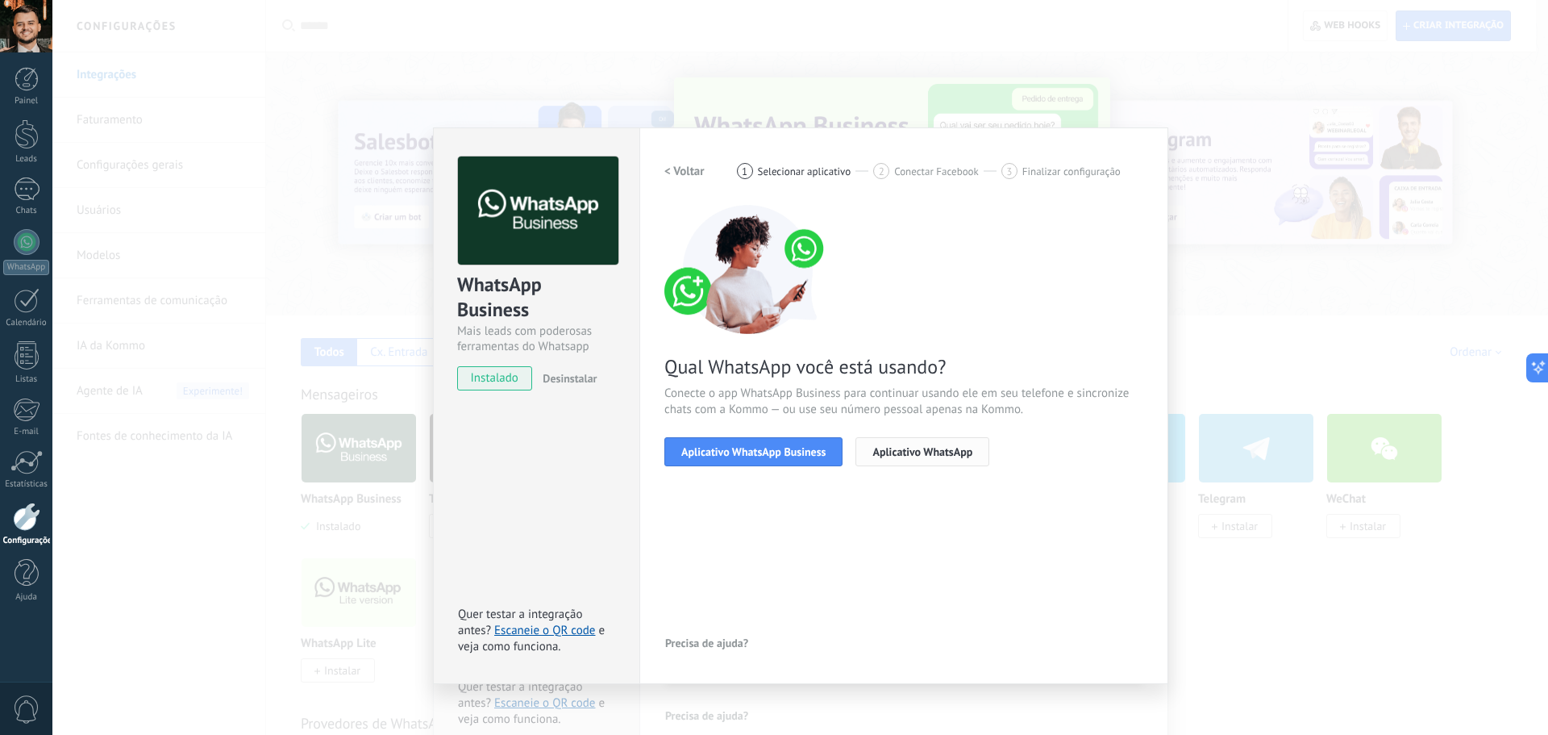
click at [908, 449] on span "Aplicativo WhatsApp" at bounding box center [923, 451] width 100 height 11
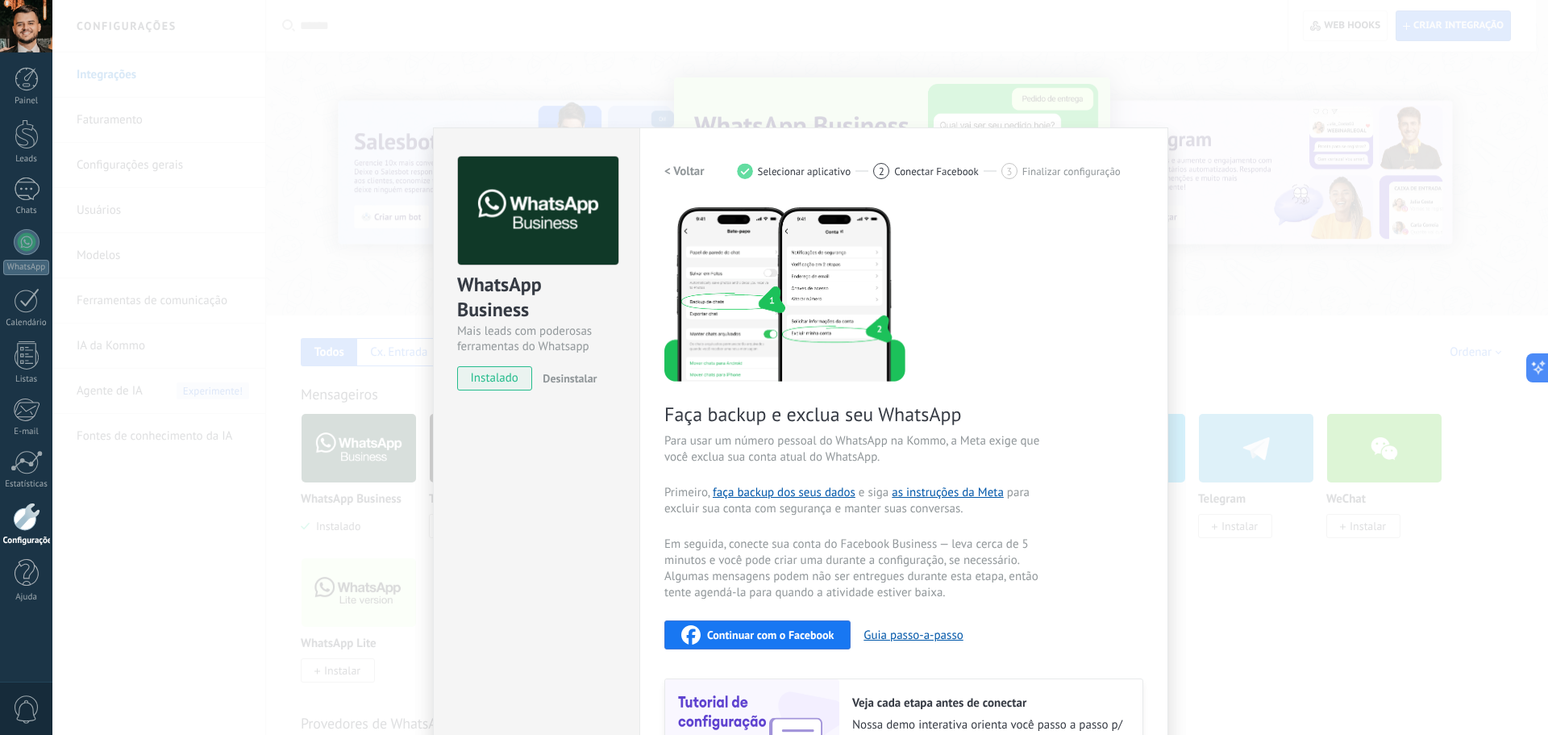
click at [277, 380] on div "WhatsApp Business Mais leads com poderosas ferramentas do Whatsapp instalado De…" at bounding box center [800, 367] width 1496 height 735
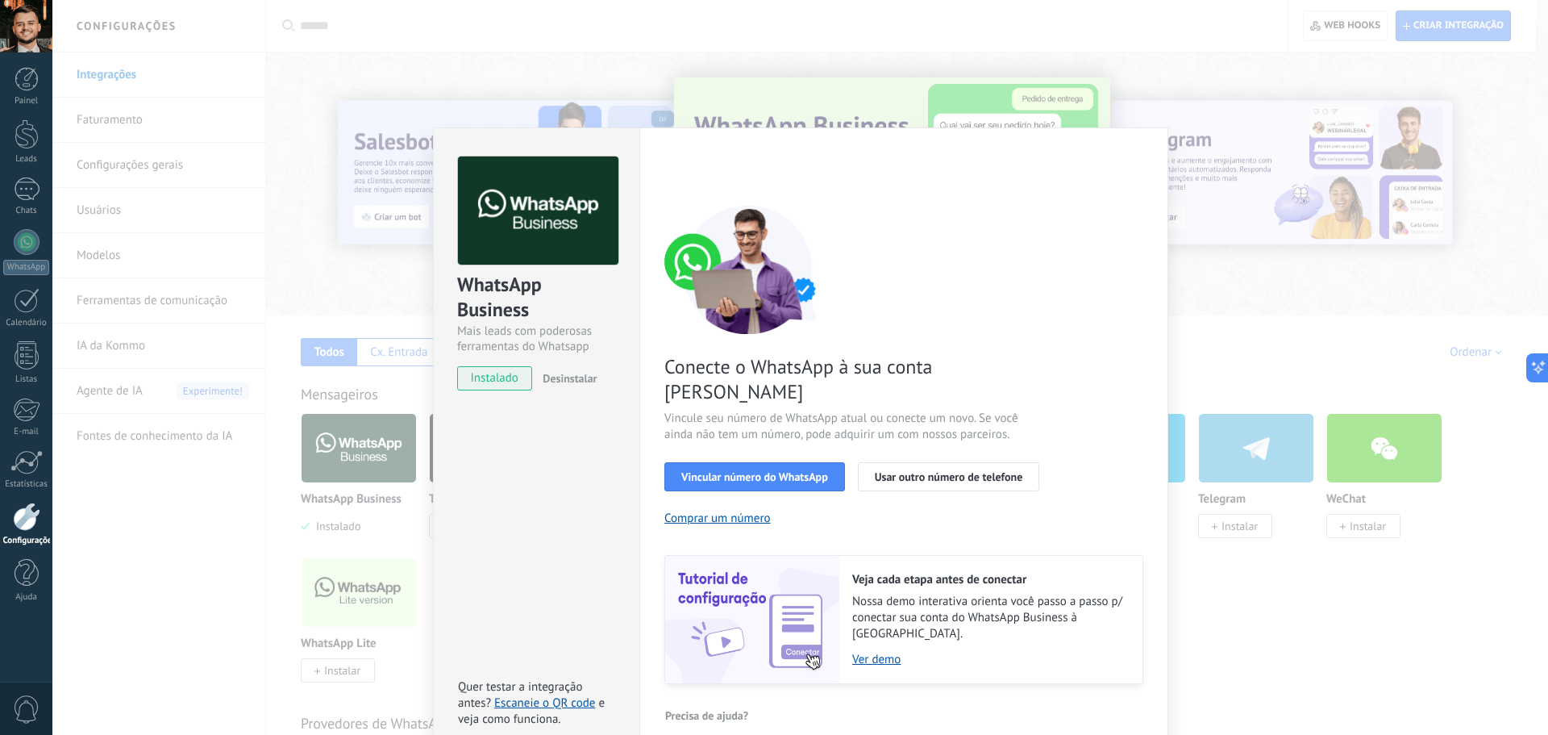
click at [277, 380] on div "WhatsApp Business Mais leads com poderosas ferramentas do Whatsapp instalado De…" at bounding box center [800, 367] width 1496 height 735
